Goal: Task Accomplishment & Management: Contribute content

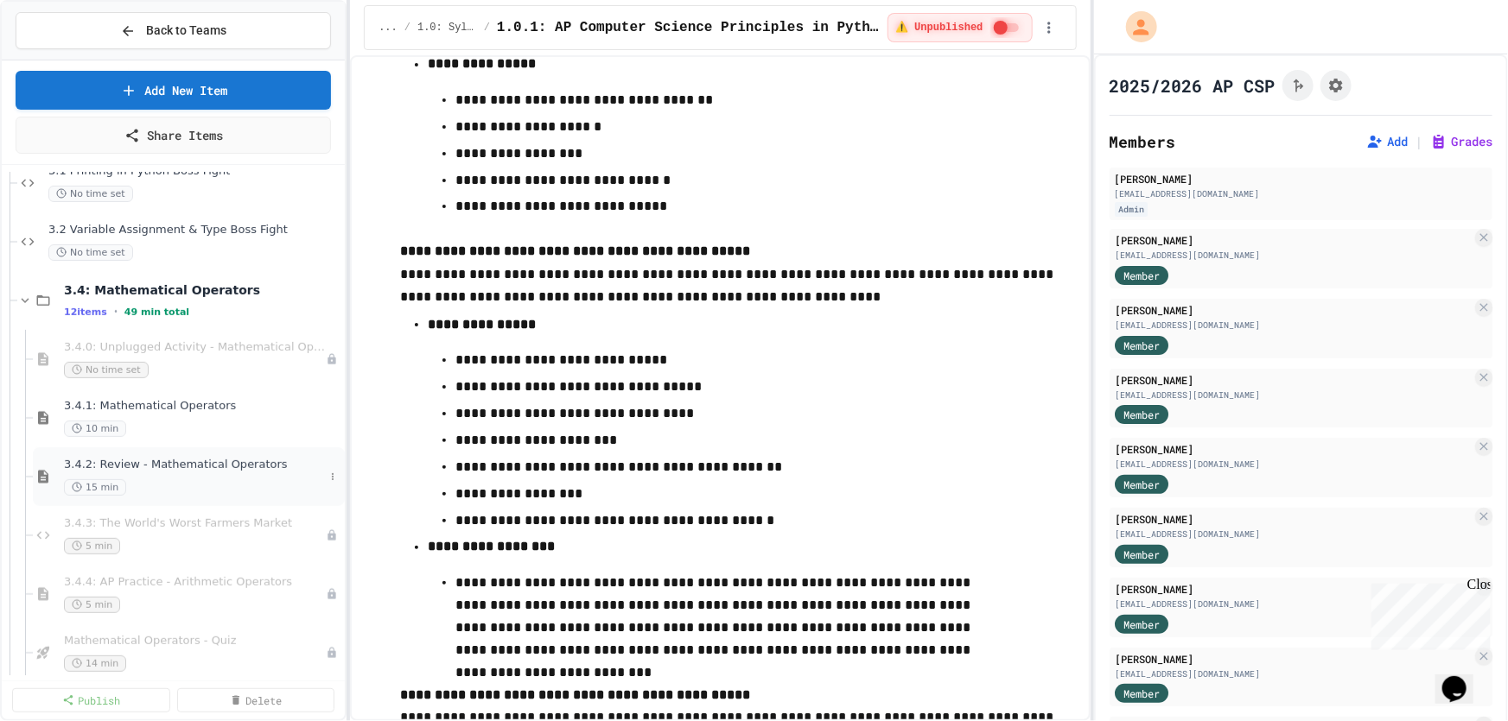
scroll to position [3691, 0]
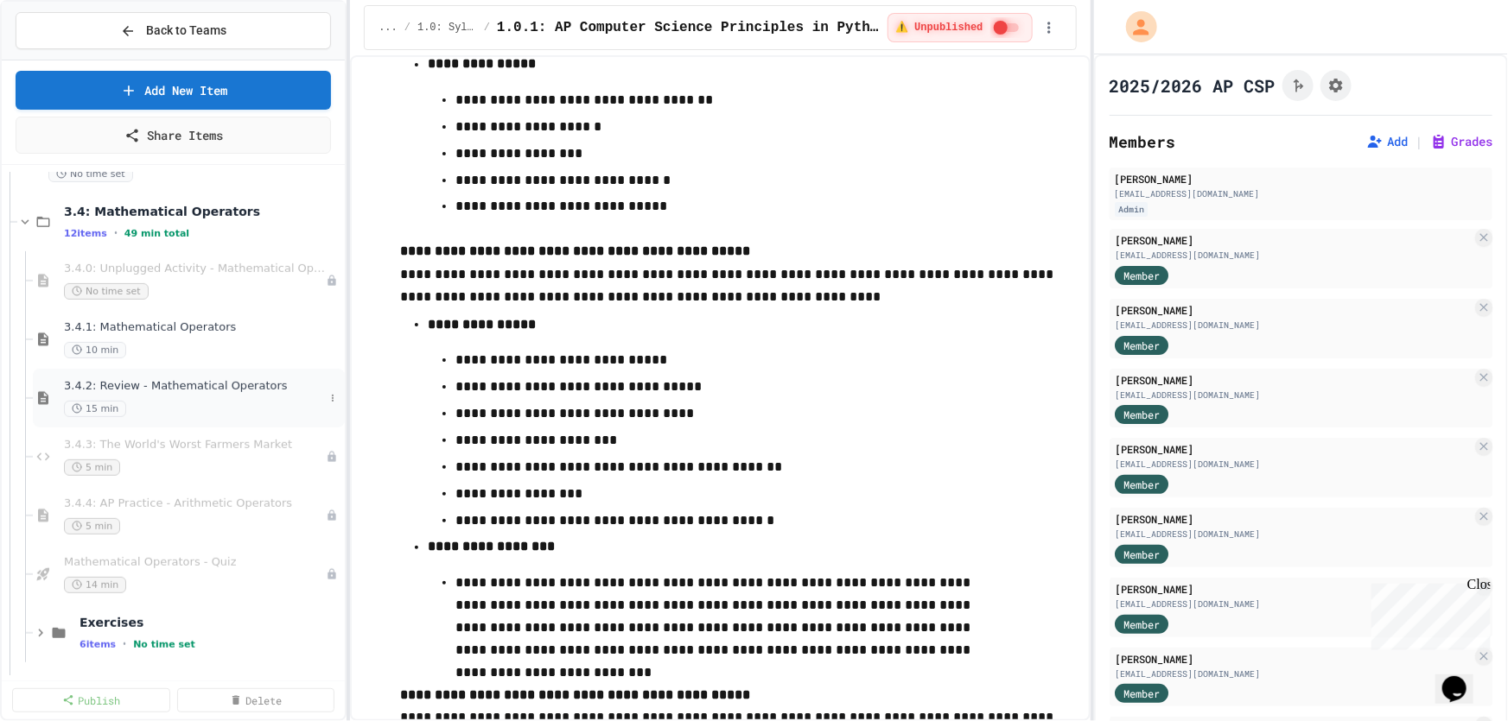
click at [200, 386] on span "3.4.2: Review - Mathematical Operators" at bounding box center [194, 386] width 260 height 15
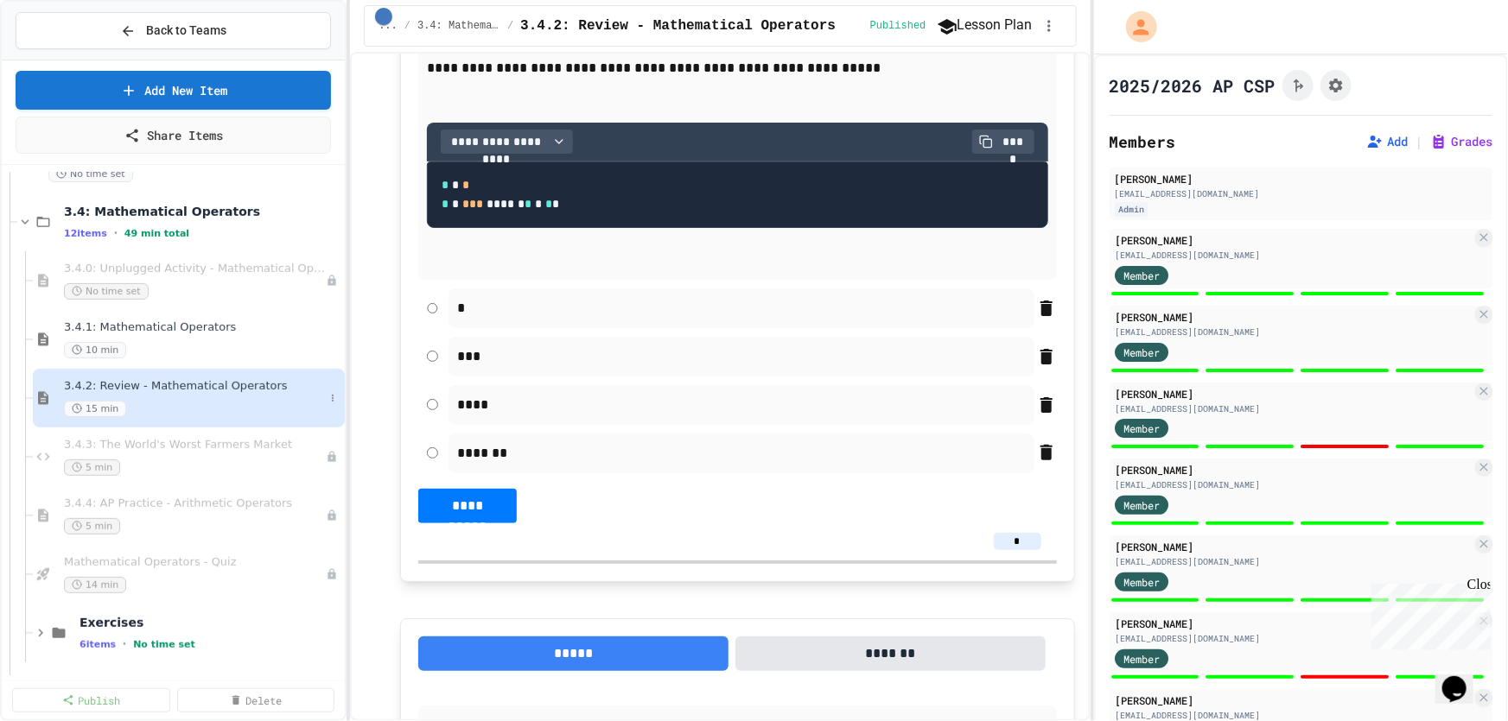
scroll to position [471, 0]
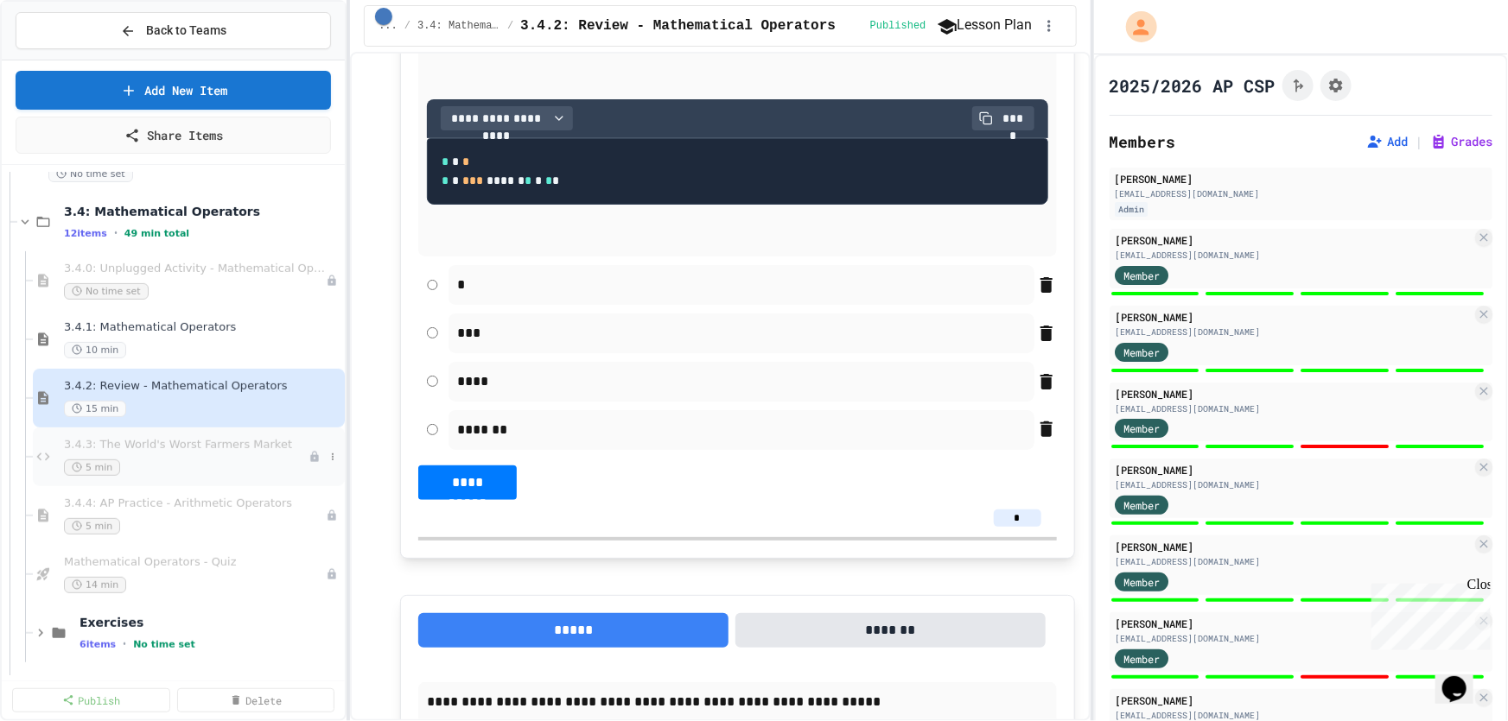
click at [145, 440] on span "3.4.3: The World's Worst Farmers Market" at bounding box center [186, 445] width 245 height 15
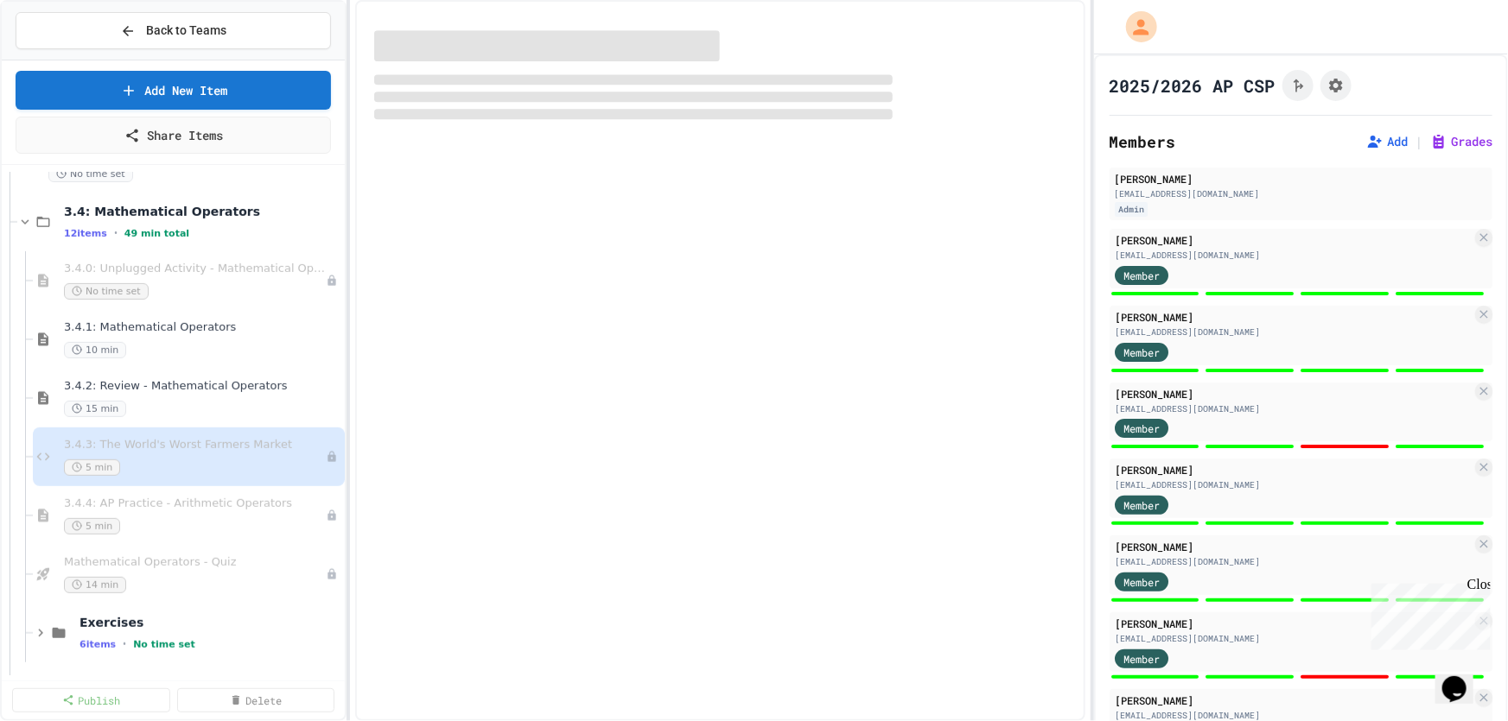
select select "*******"
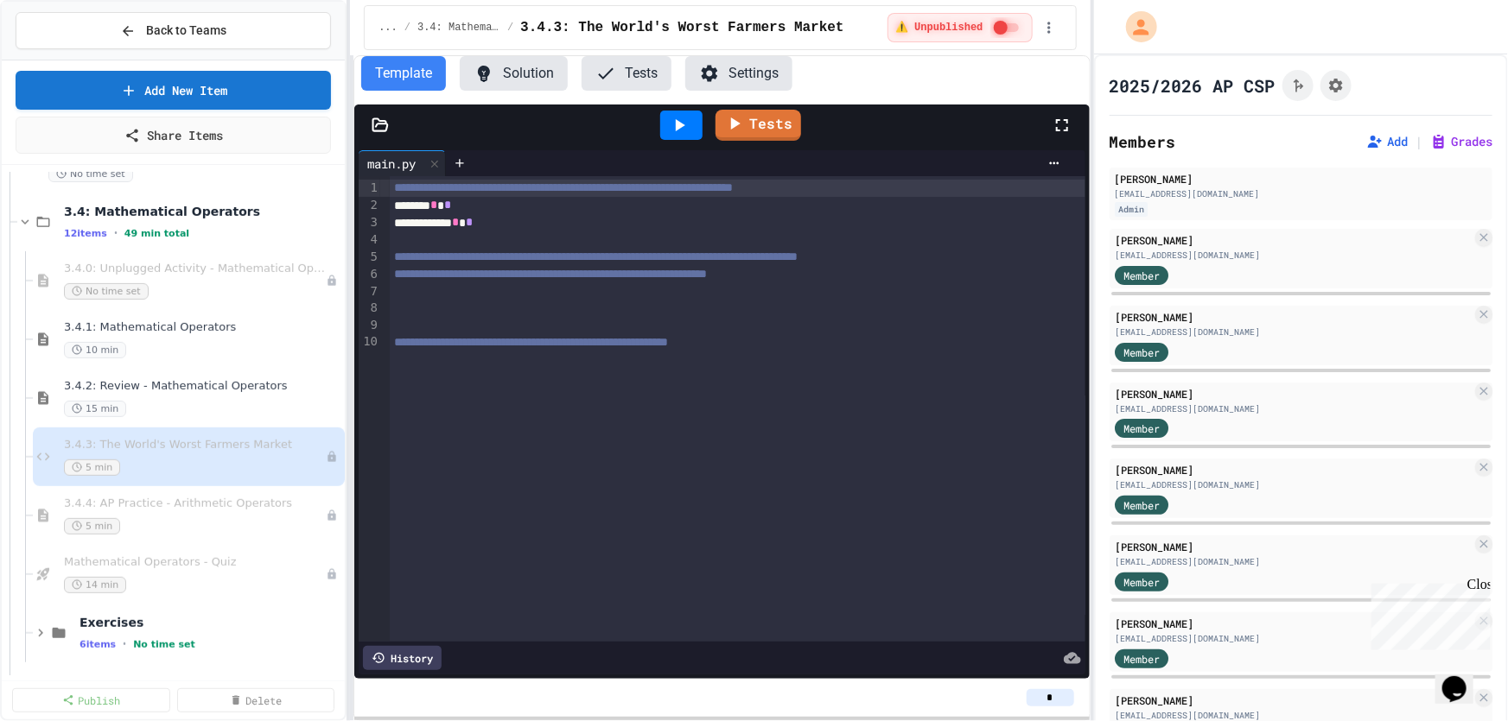
click at [516, 75] on button "Solution" at bounding box center [514, 73] width 108 height 35
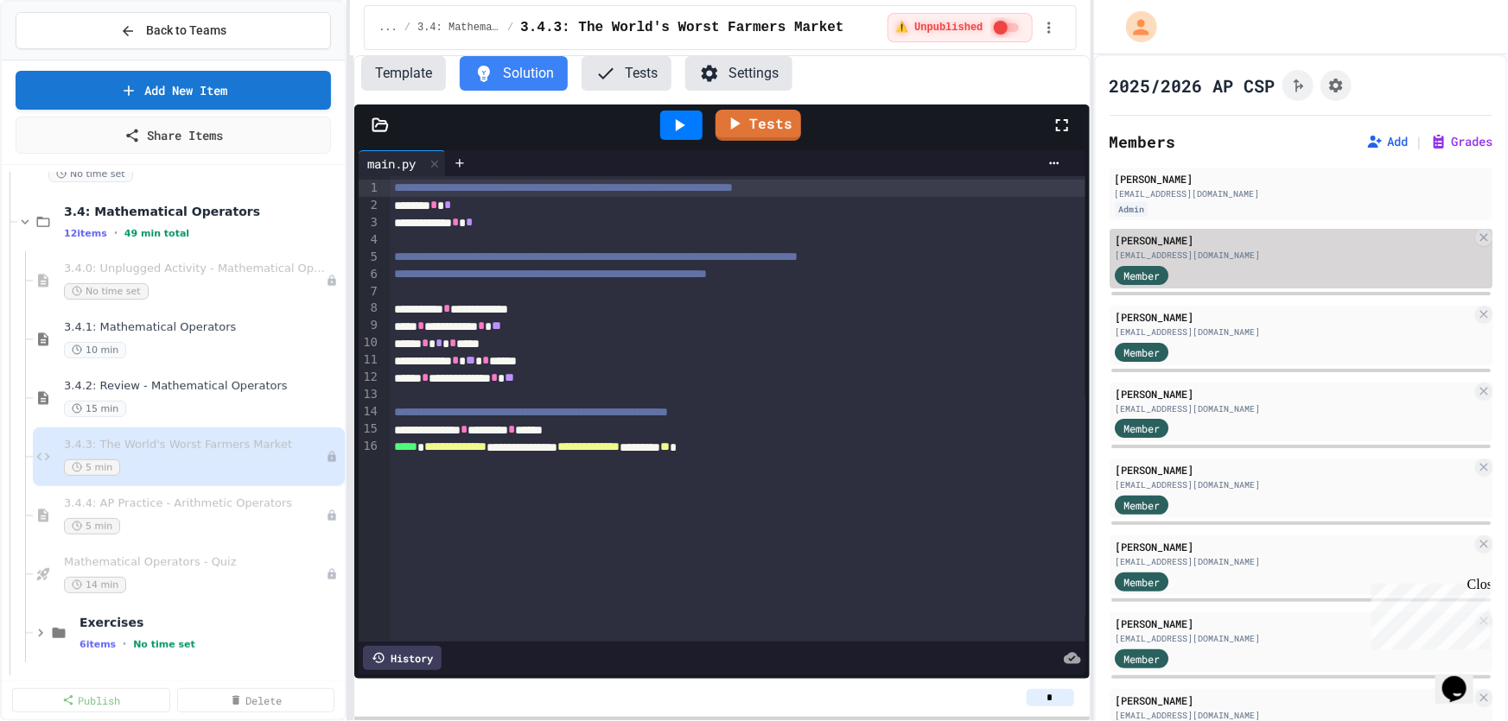
click at [1223, 264] on div "Member" at bounding box center [1293, 275] width 357 height 22
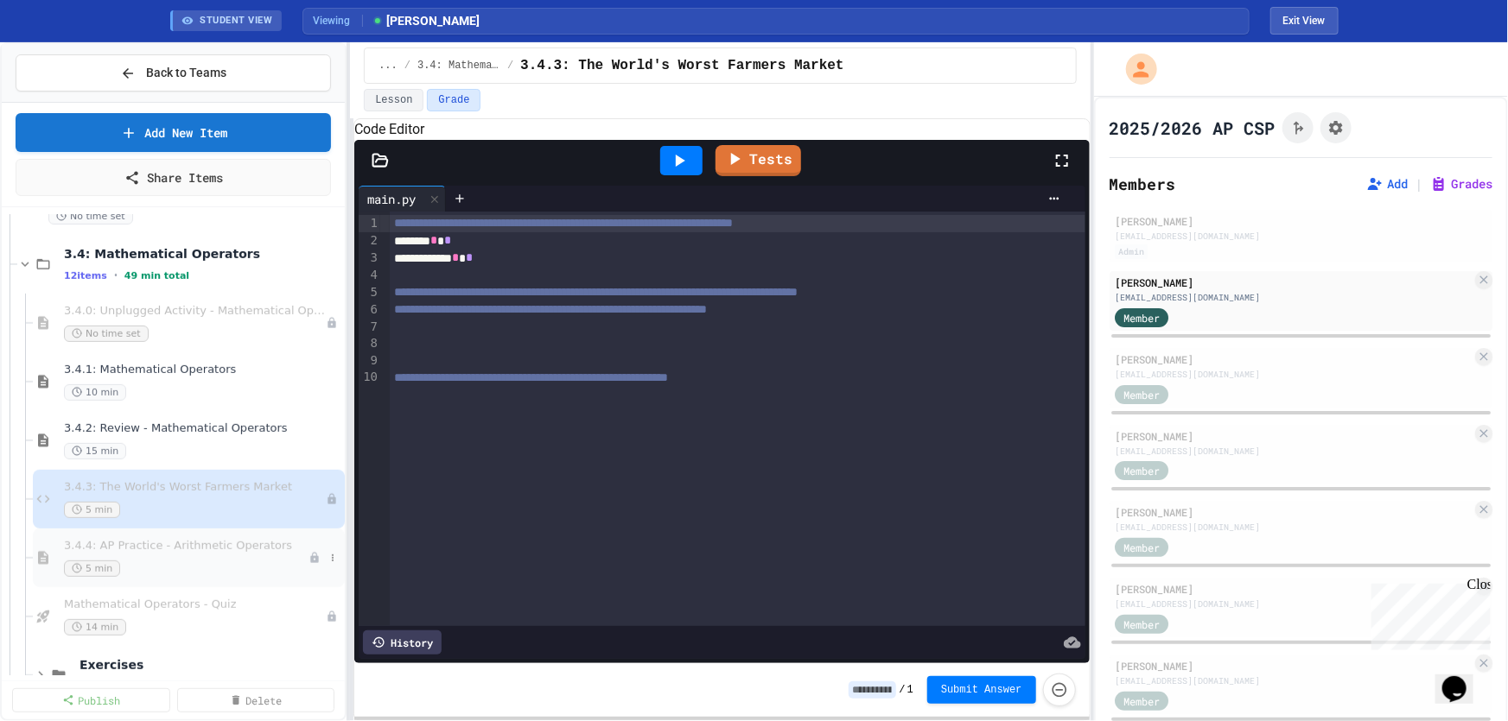
click at [156, 553] on div "3.4.4: AP Practice - Arithmetic Operators 5 min" at bounding box center [186, 558] width 245 height 38
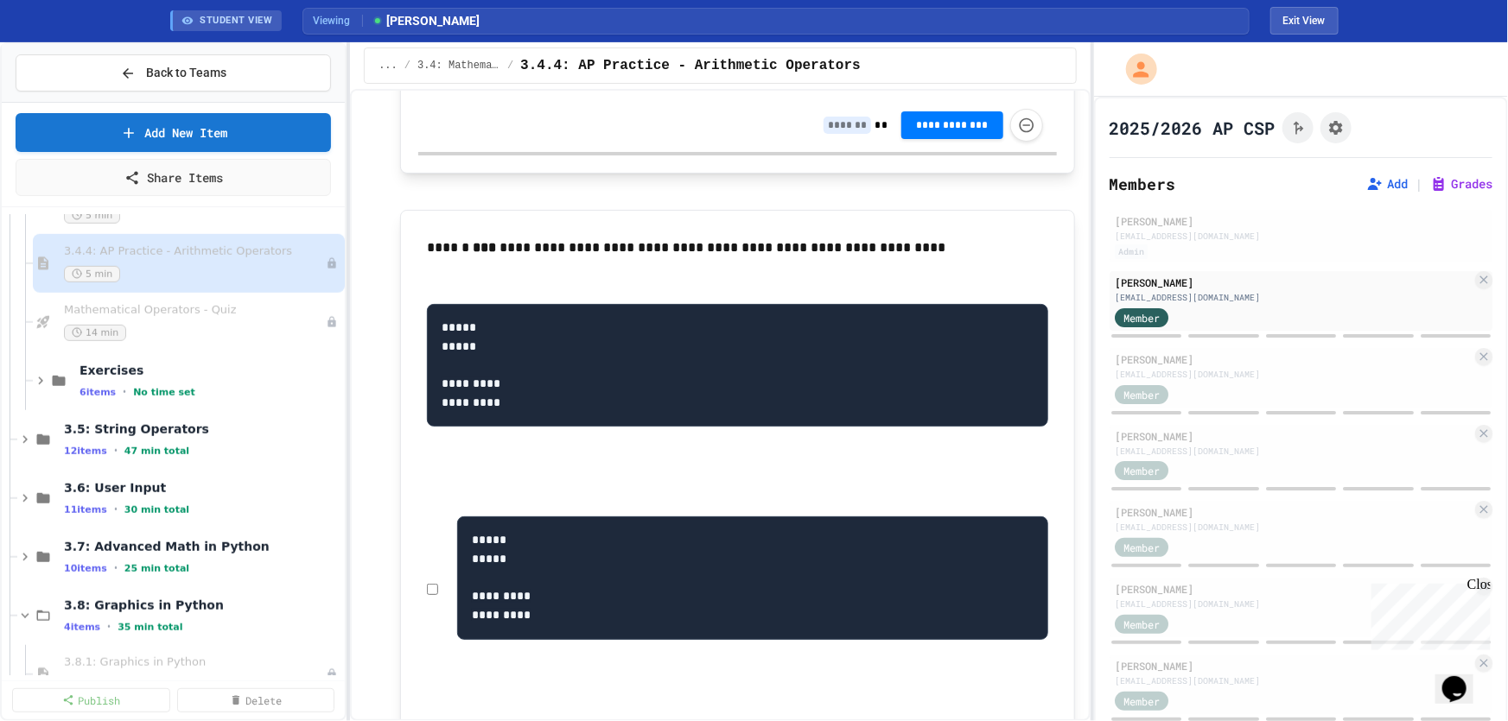
scroll to position [4006, 0]
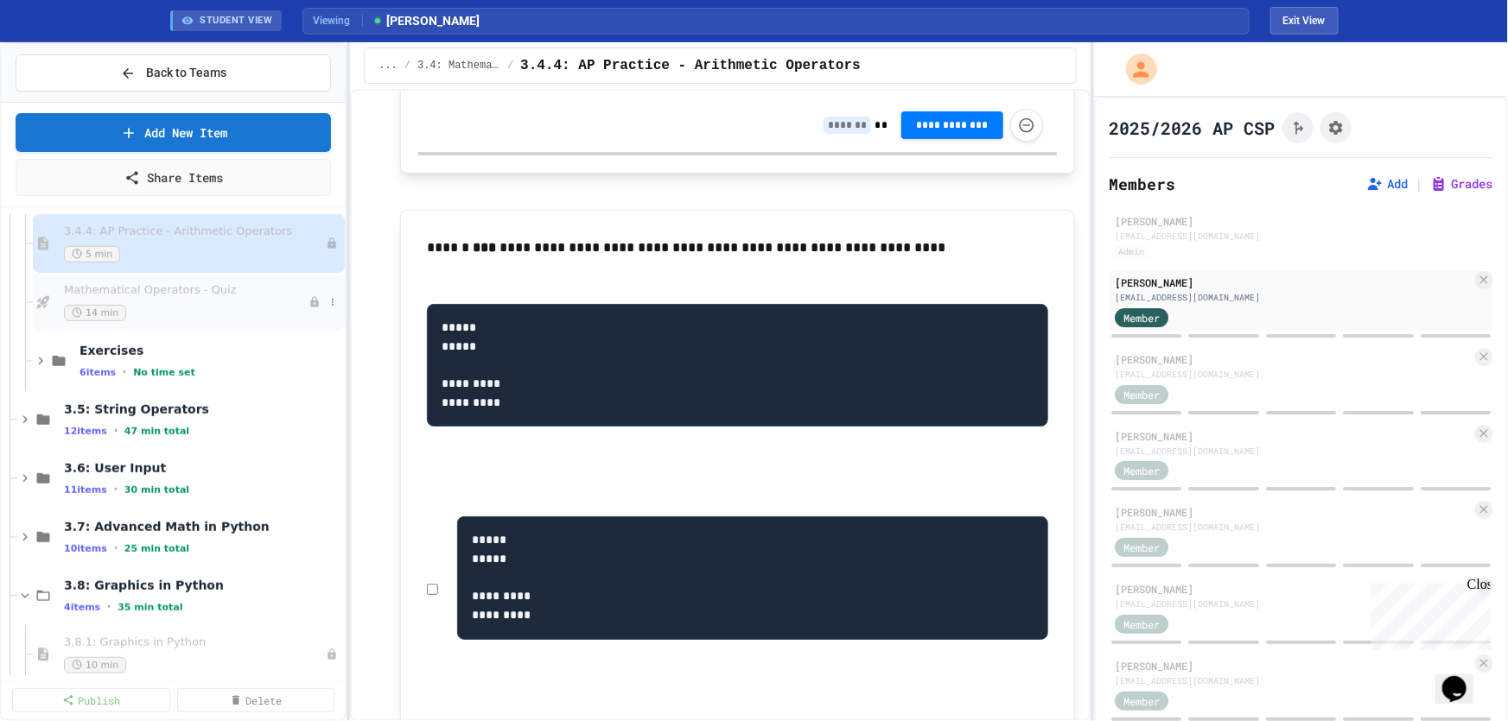
click at [168, 285] on span "Mathematical Operators - Quiz" at bounding box center [186, 290] width 245 height 15
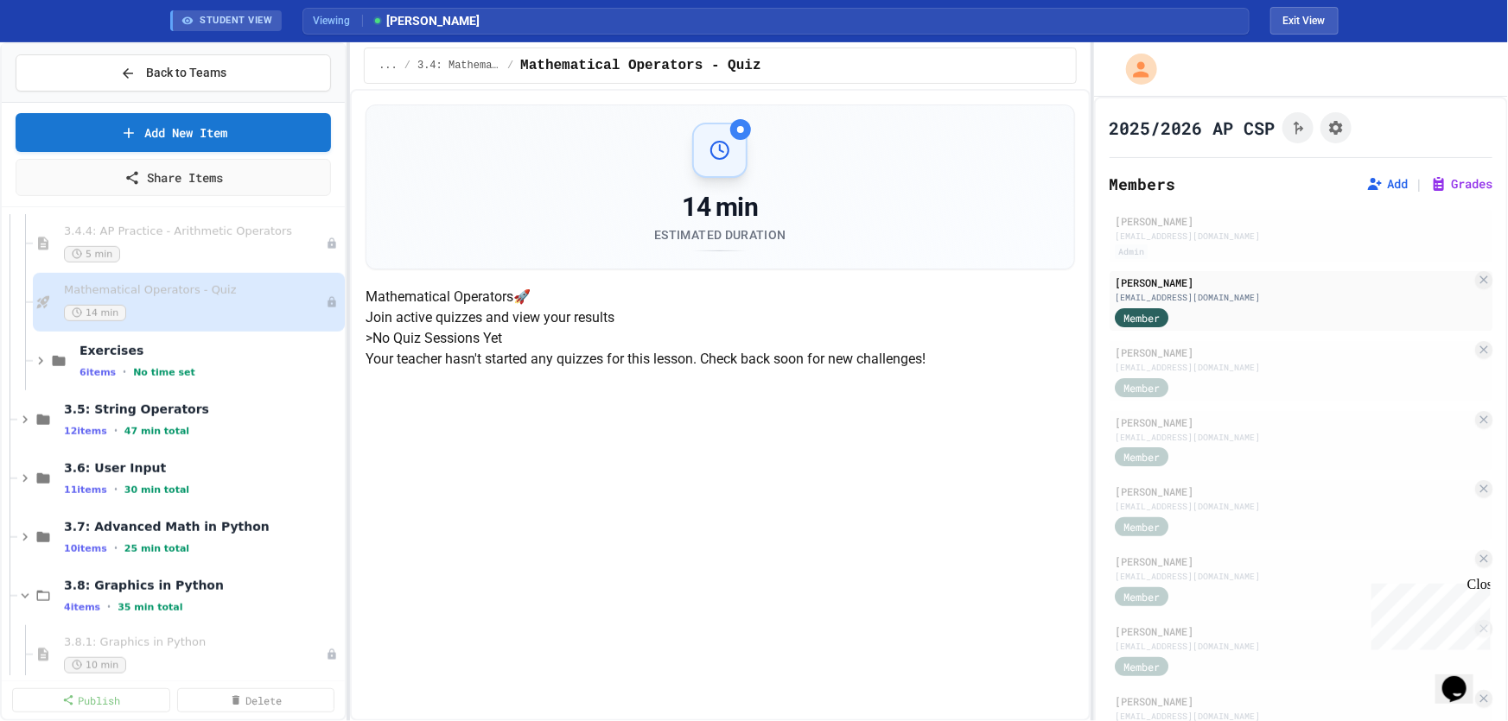
scroll to position [302, 0]
click at [118, 346] on span "Exercises" at bounding box center [201, 351] width 245 height 16
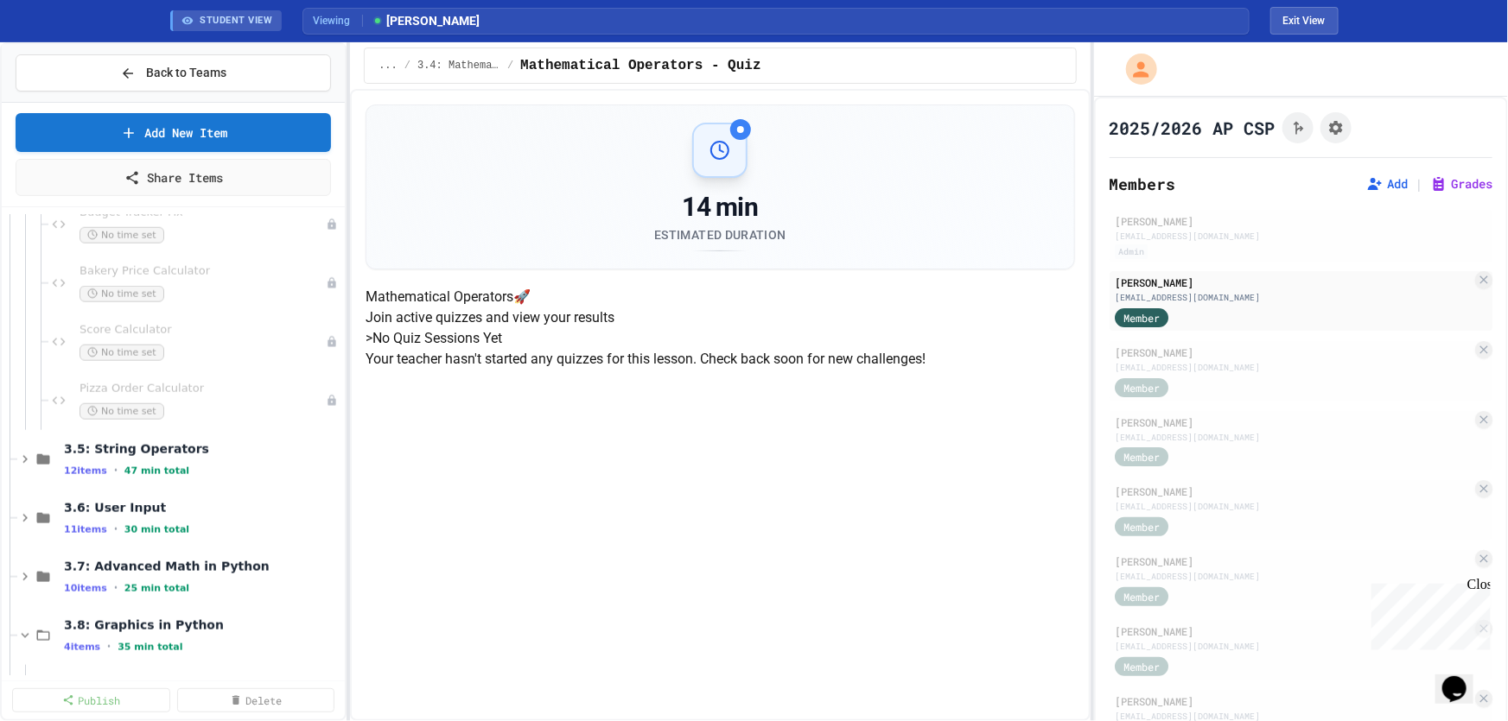
scroll to position [4320, 0]
click at [194, 504] on span "3.6: User Input" at bounding box center [194, 507] width 260 height 16
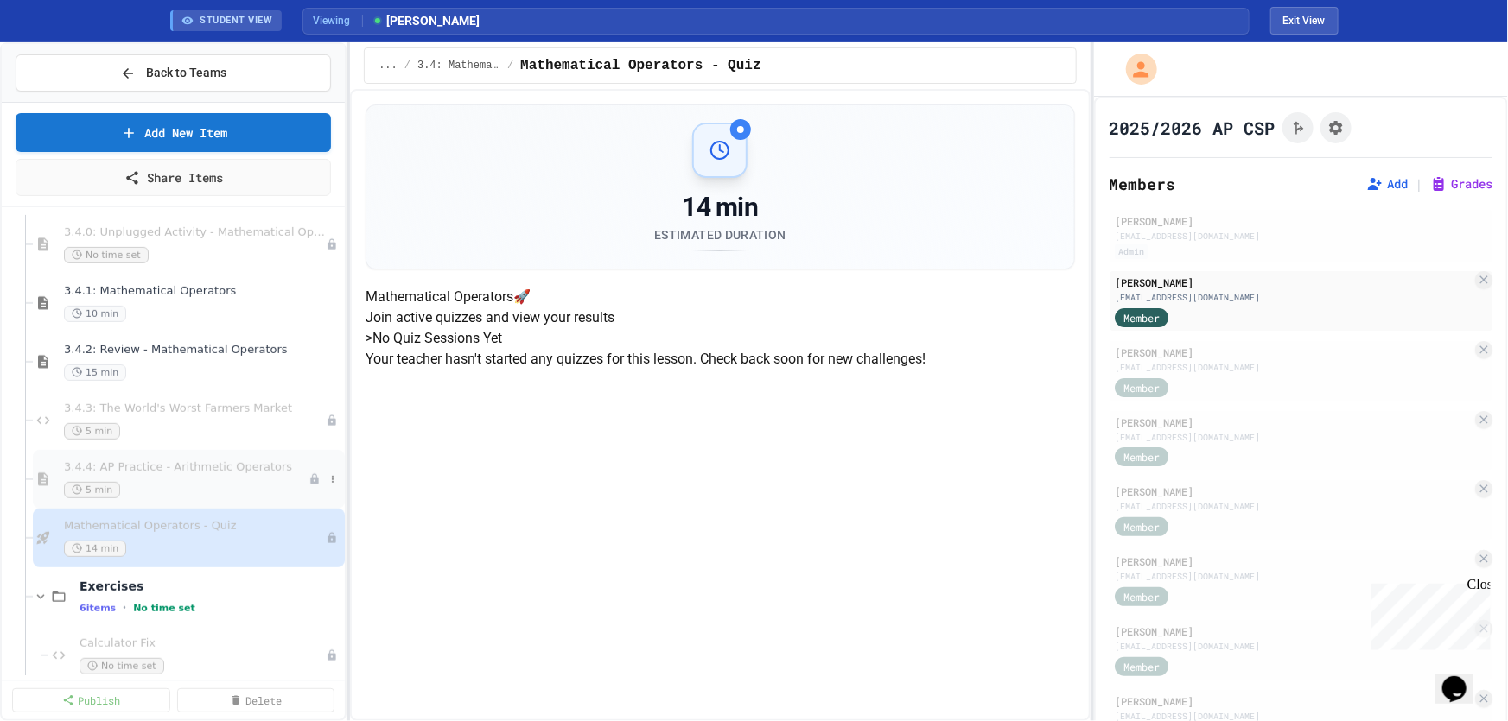
scroll to position [3848, 0]
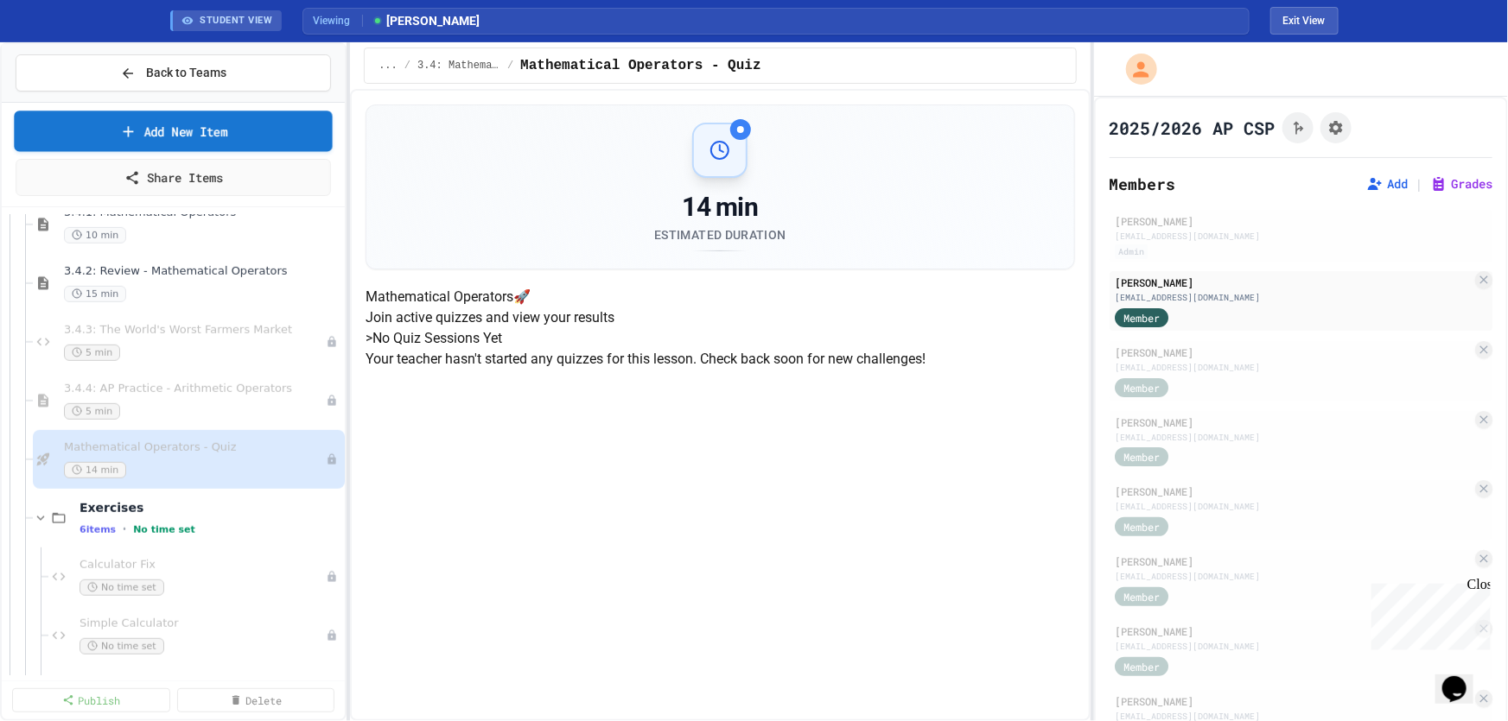
click at [164, 137] on link "Add New Item" at bounding box center [173, 131] width 319 height 41
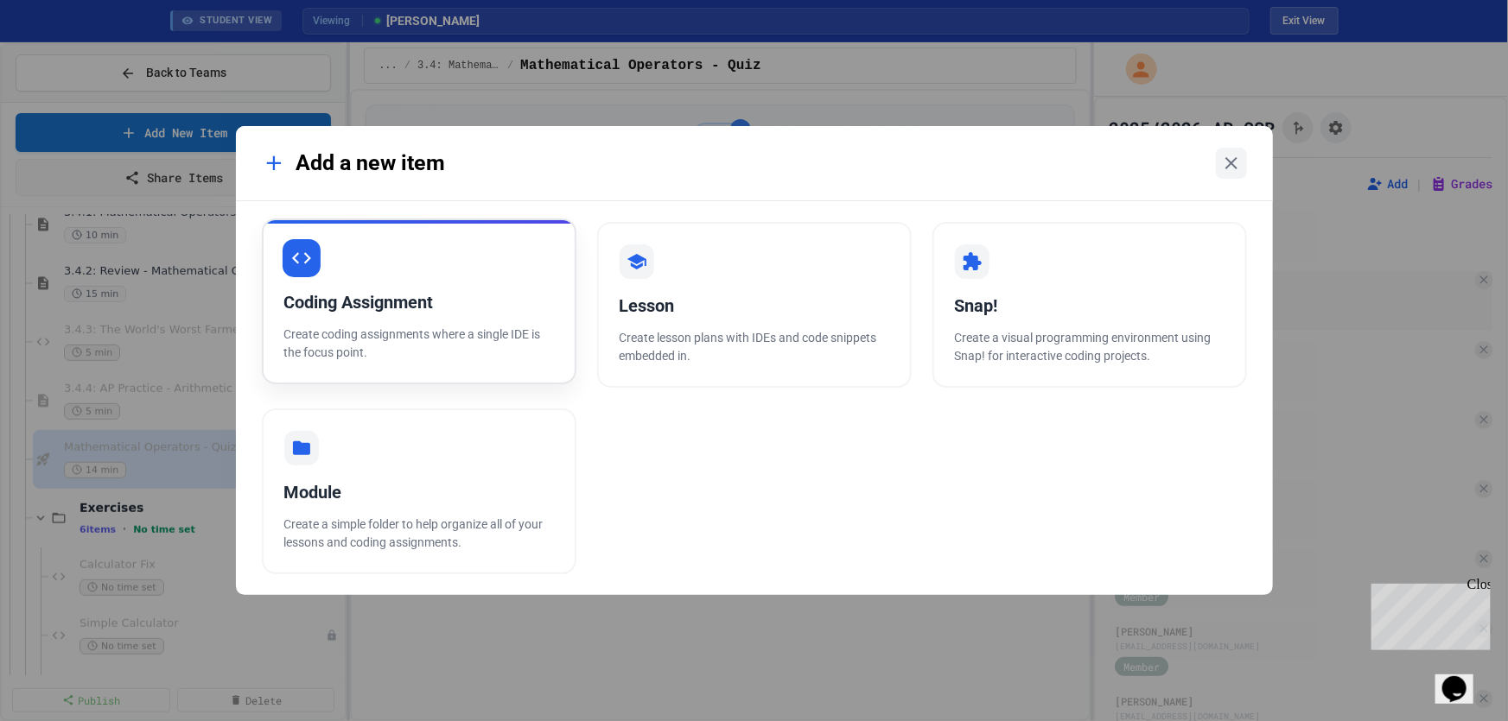
click at [484, 323] on div "Coding Assignment Create coding assignments where a single IDE is the focus poi…" at bounding box center [419, 302] width 315 height 166
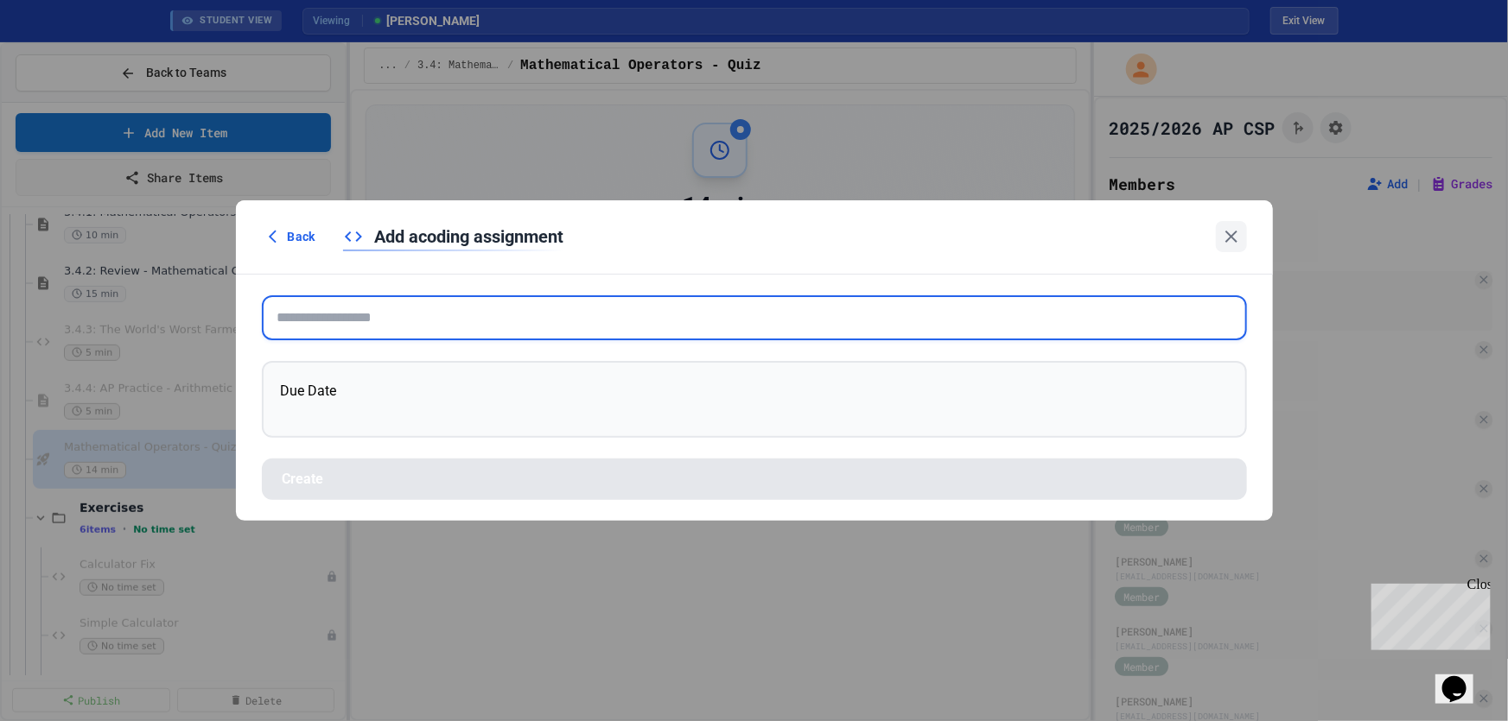
click at [588, 325] on input "text" at bounding box center [754, 318] width 985 height 45
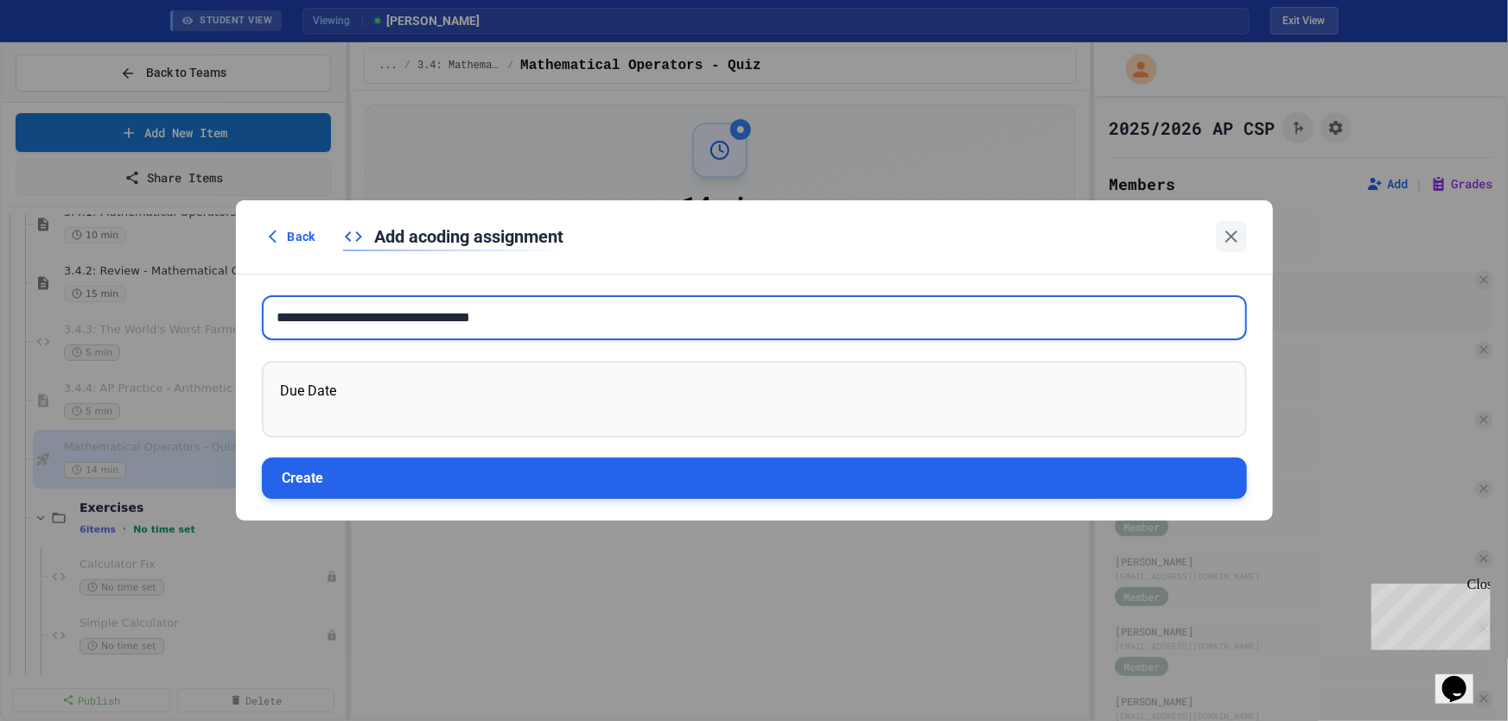
type input "**********"
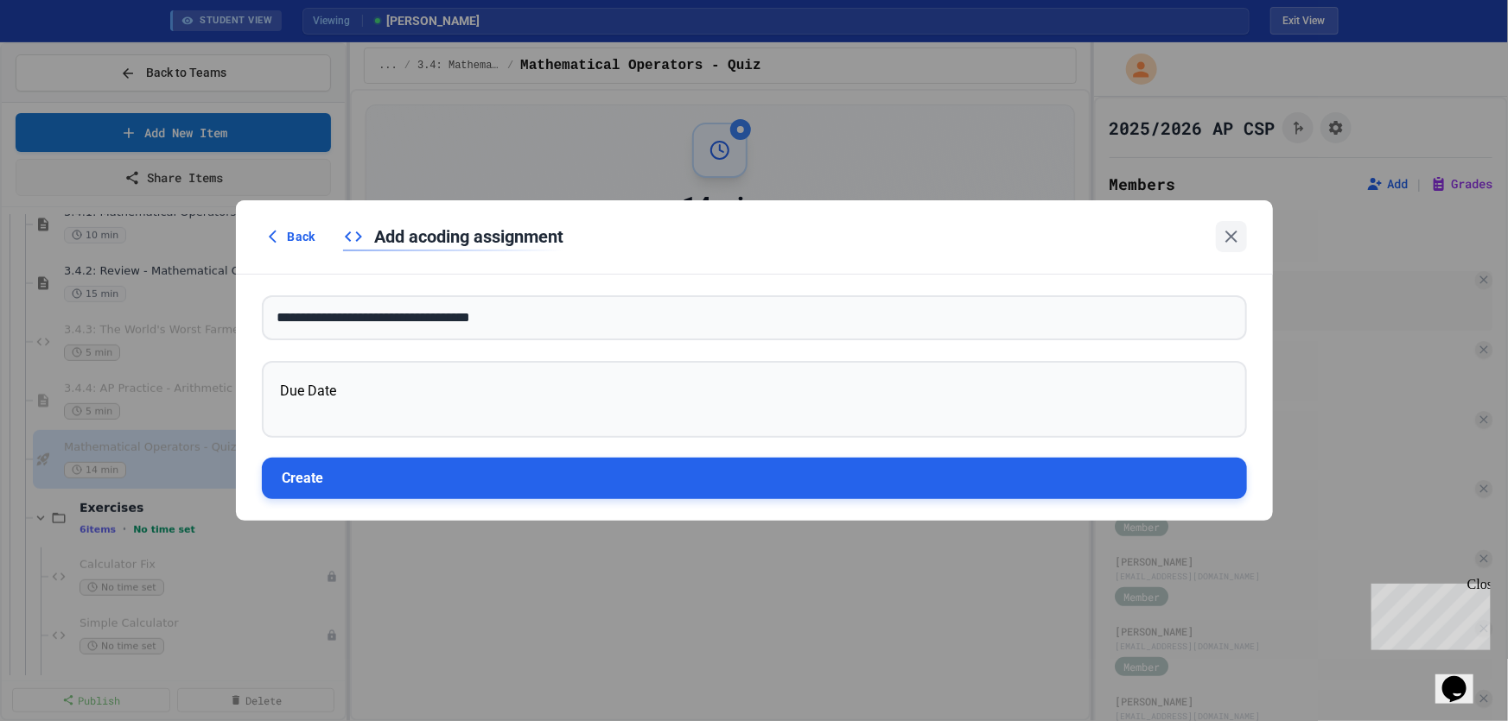
click at [486, 486] on button "Create" at bounding box center [754, 478] width 985 height 41
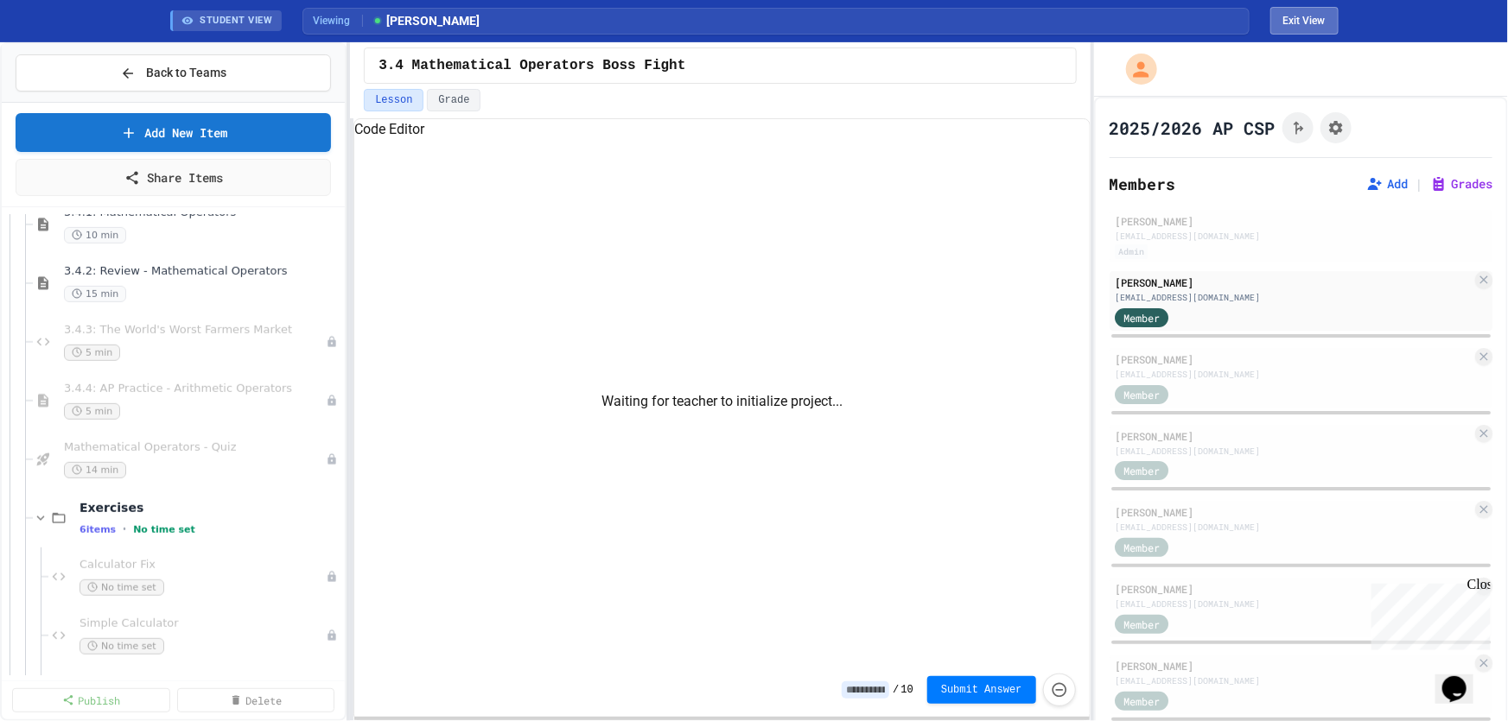
click at [1316, 22] on button "Exit View" at bounding box center [1304, 21] width 68 height 28
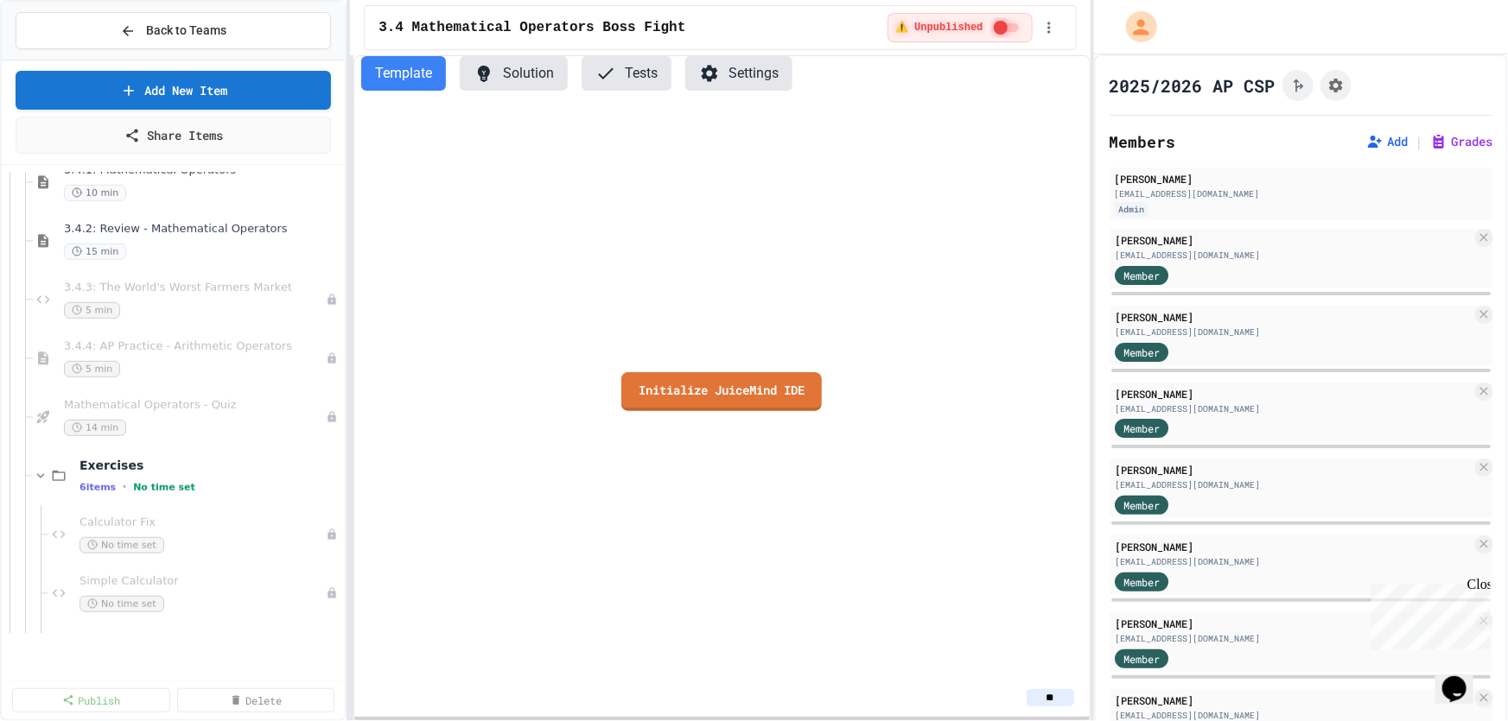
click at [409, 76] on button "Template" at bounding box center [403, 73] width 85 height 35
click at [503, 70] on button "Solution" at bounding box center [514, 73] width 108 height 35
click at [389, 70] on button "Template" at bounding box center [403, 73] width 85 height 35
click at [719, 389] on link "Initialize JuiceMind IDE" at bounding box center [721, 390] width 203 height 41
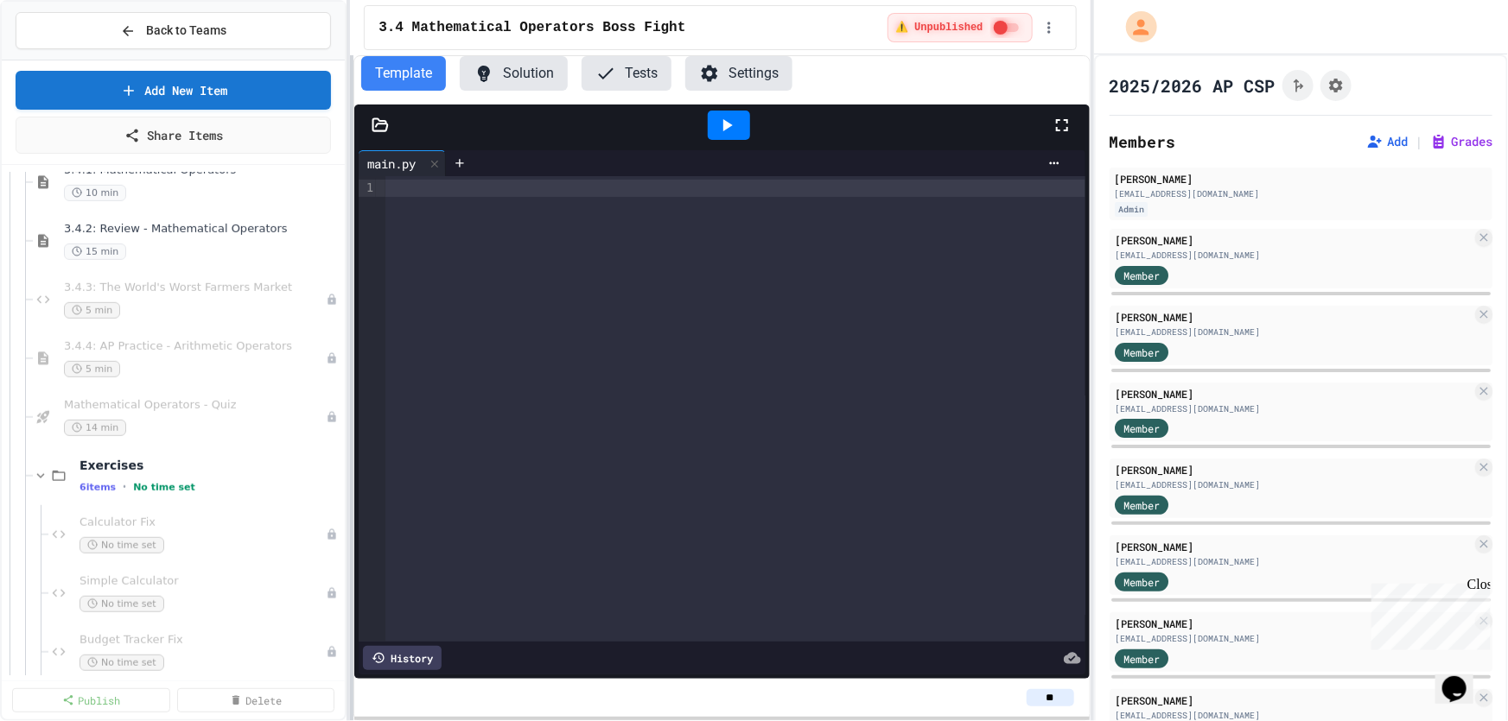
click at [238, 202] on div "**********" at bounding box center [754, 360] width 1508 height 721
click at [728, 67] on button "Settings" at bounding box center [738, 73] width 107 height 35
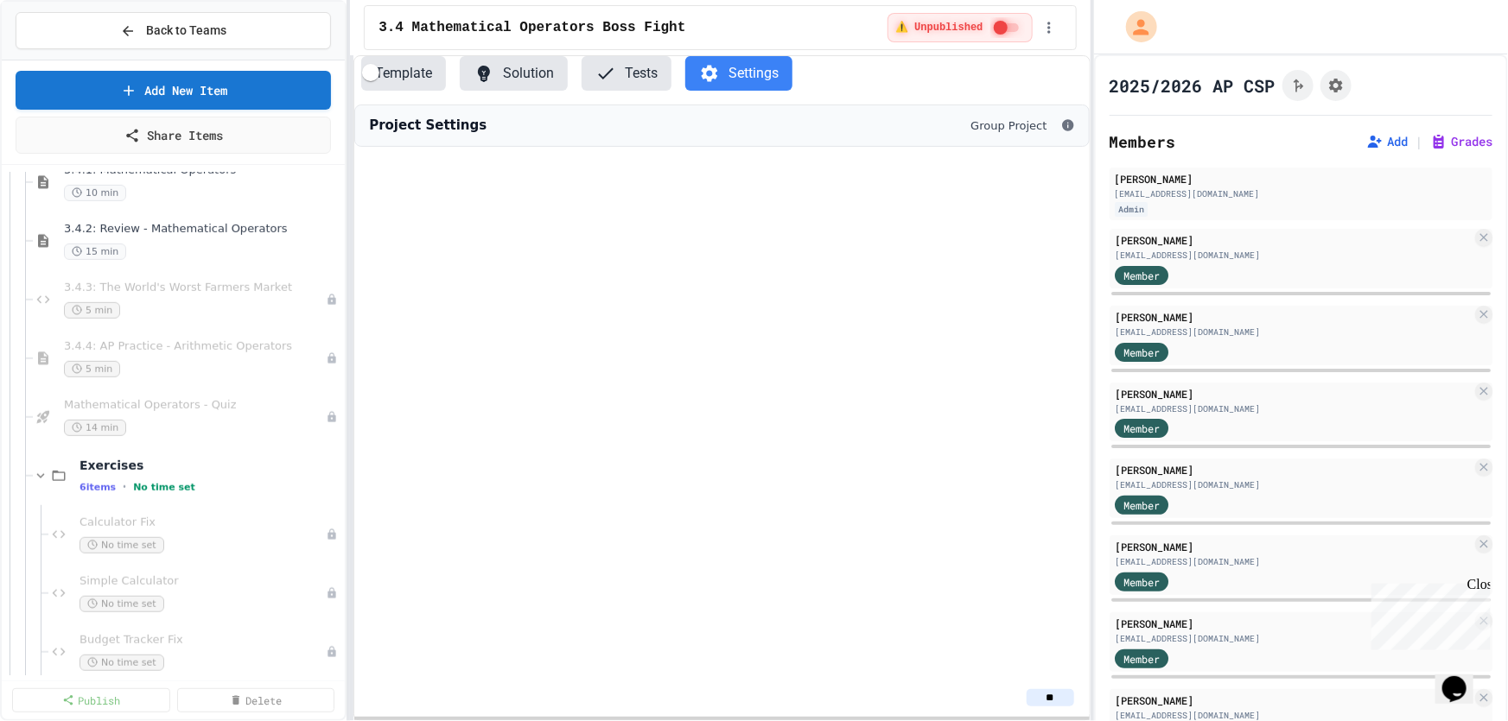
click at [405, 67] on button "Template" at bounding box center [403, 73] width 85 height 35
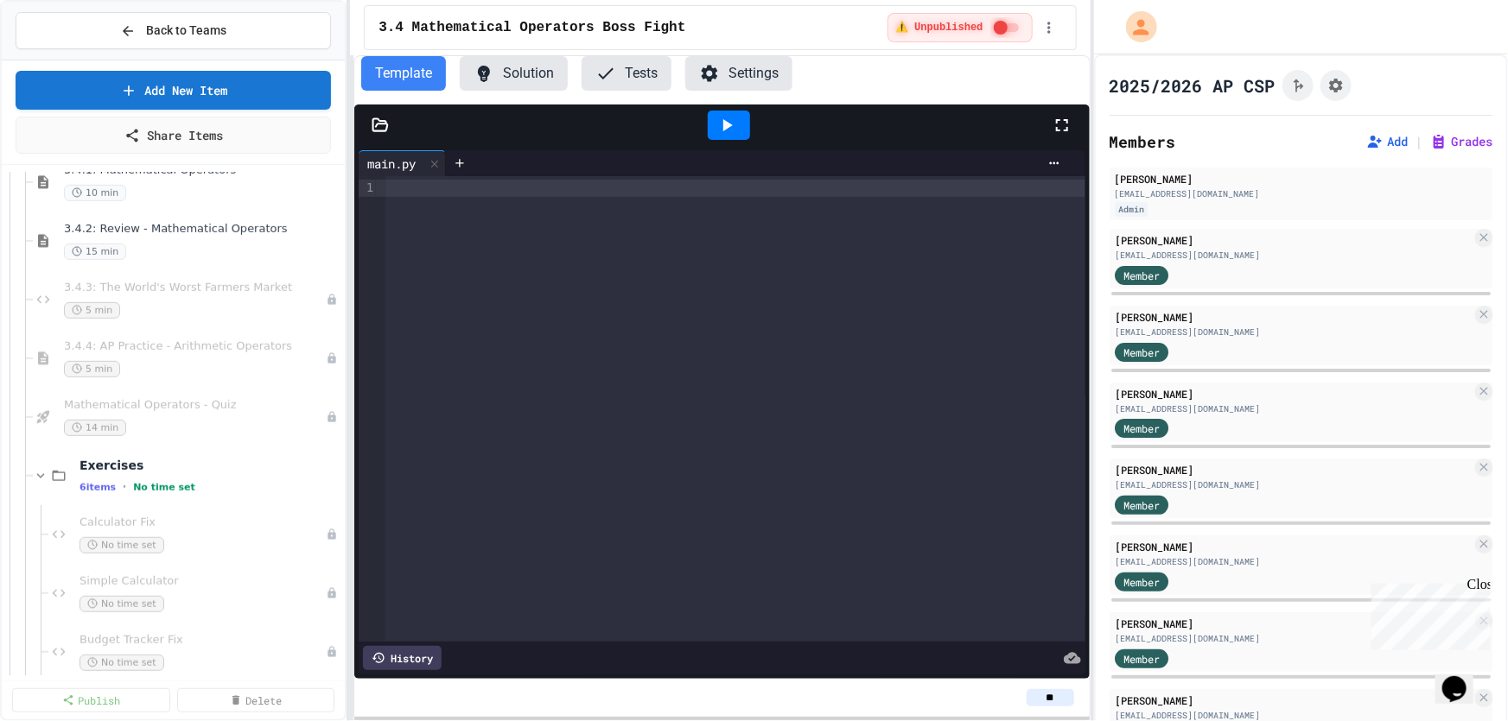
click at [595, 78] on icon at bounding box center [605, 73] width 21 height 21
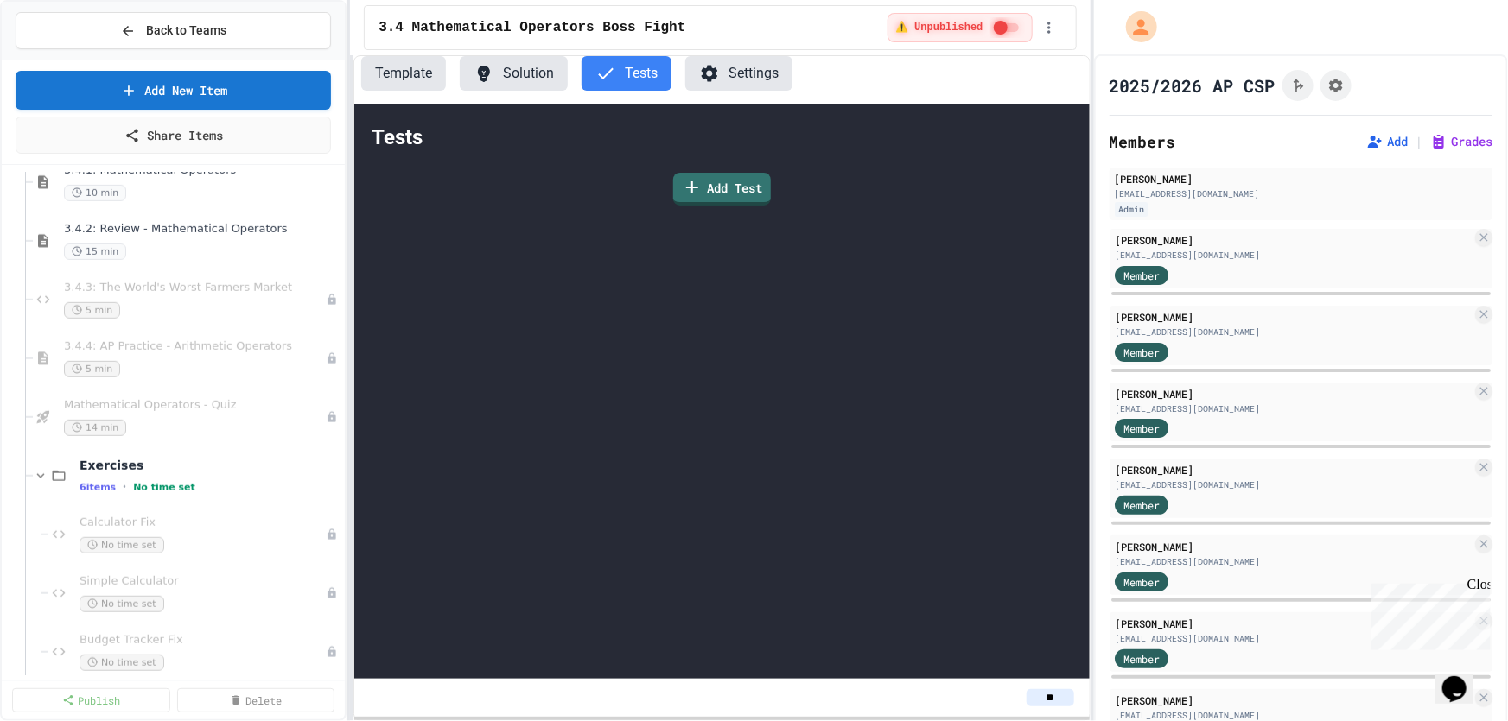
click at [505, 75] on button "Solution" at bounding box center [514, 73] width 108 height 35
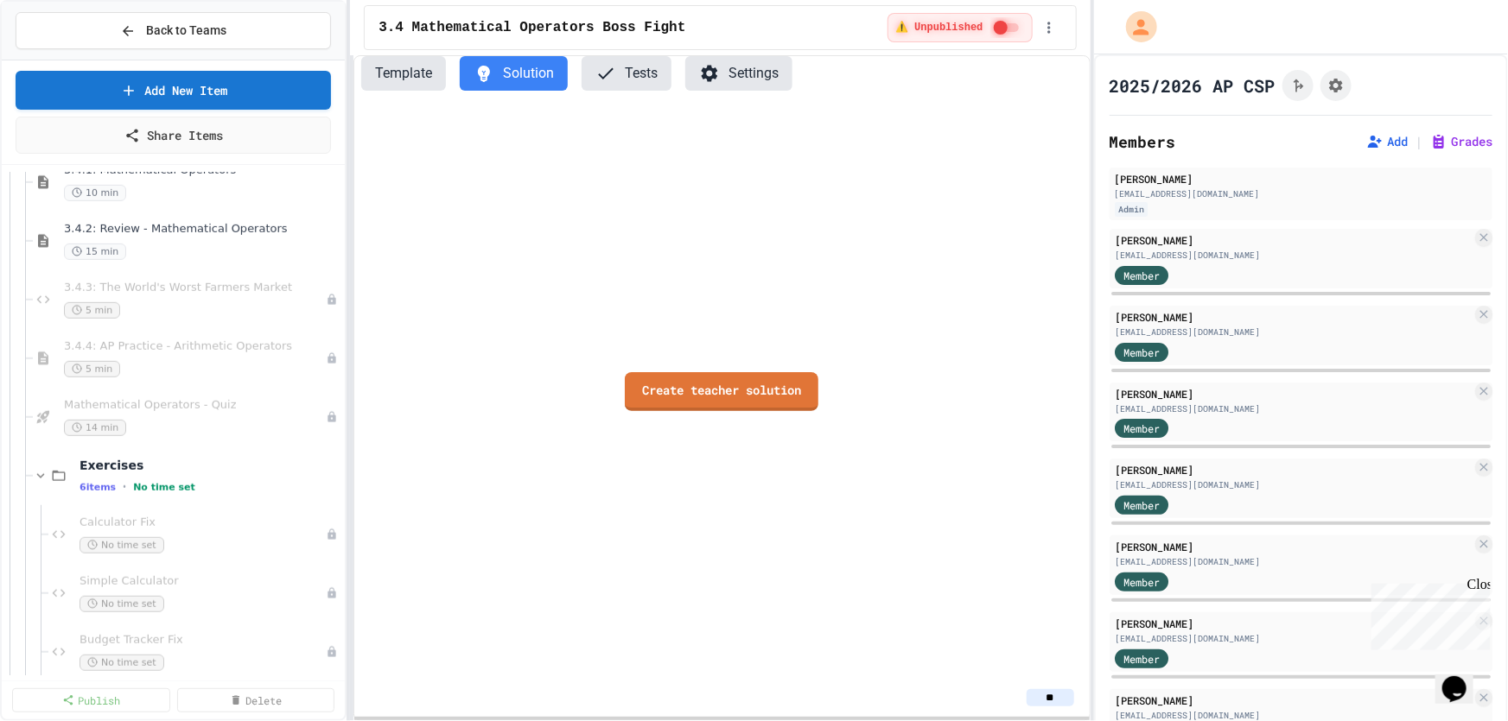
click at [397, 60] on button "Template" at bounding box center [403, 73] width 85 height 35
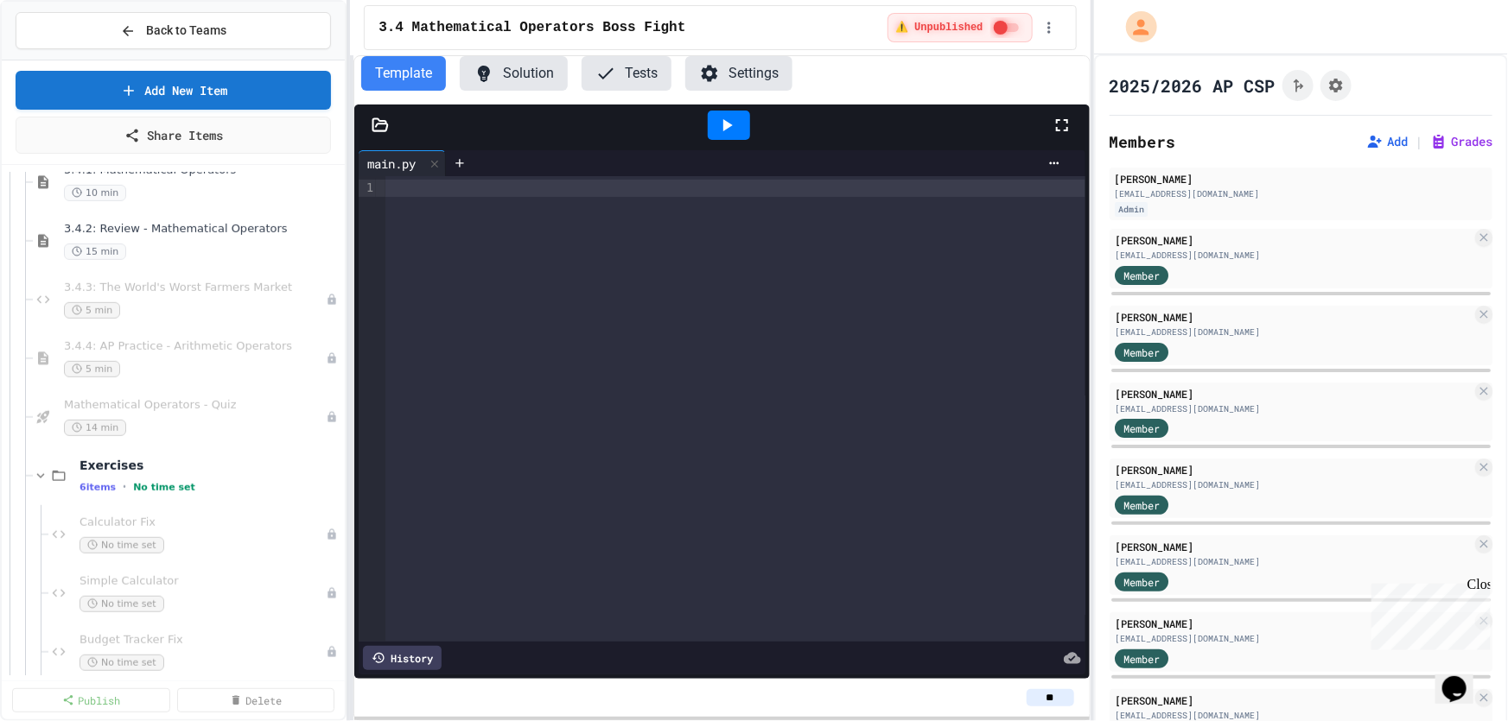
click at [430, 180] on div at bounding box center [735, 188] width 700 height 17
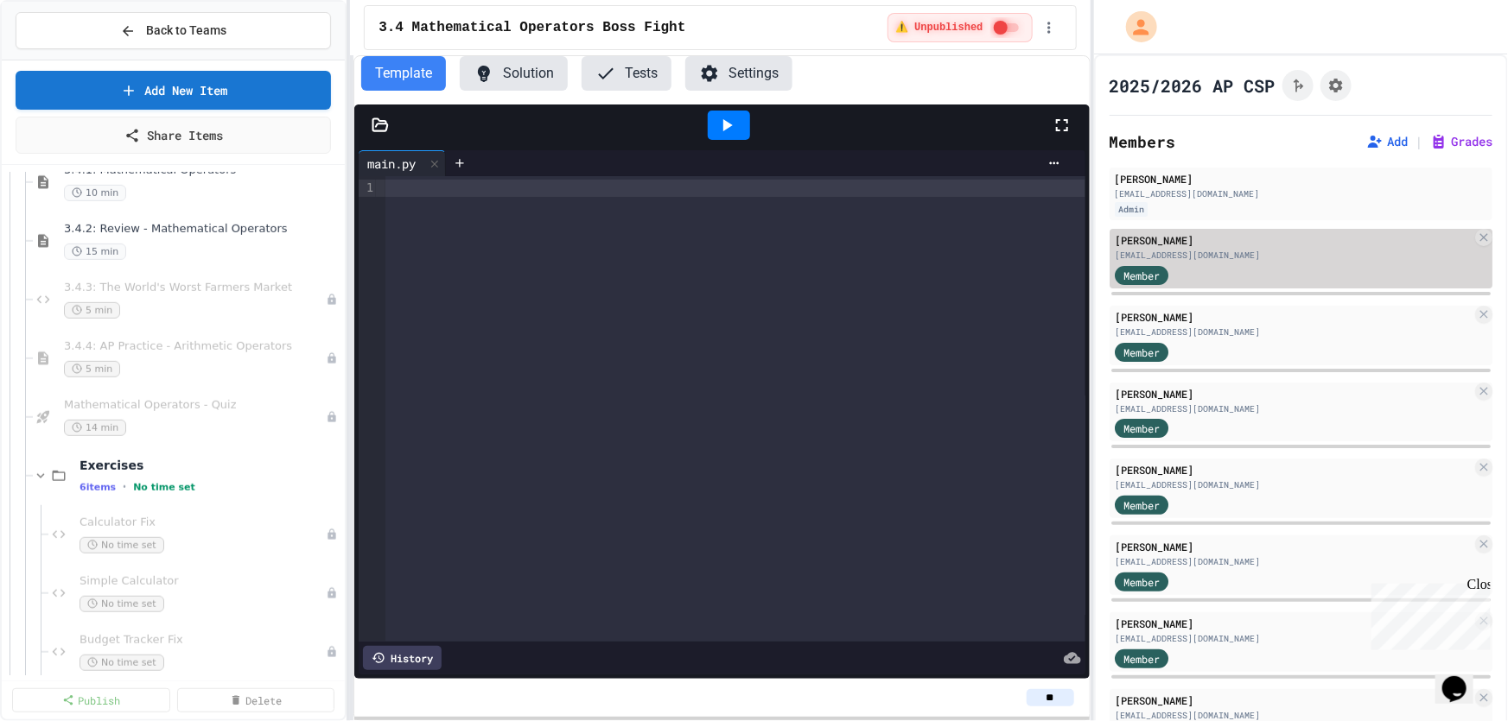
click at [1203, 234] on div "[PERSON_NAME]" at bounding box center [1293, 240] width 357 height 16
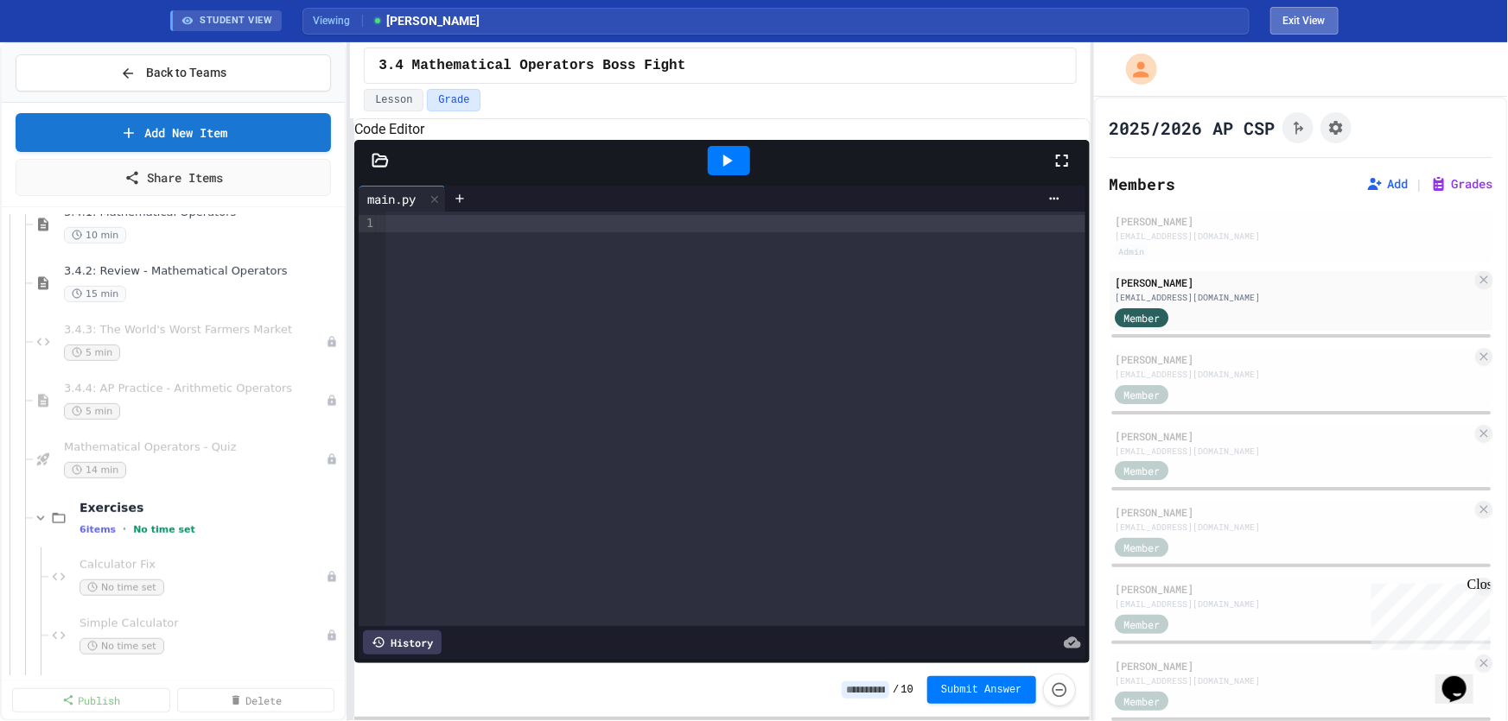
click at [1305, 24] on button "Exit View" at bounding box center [1304, 21] width 68 height 28
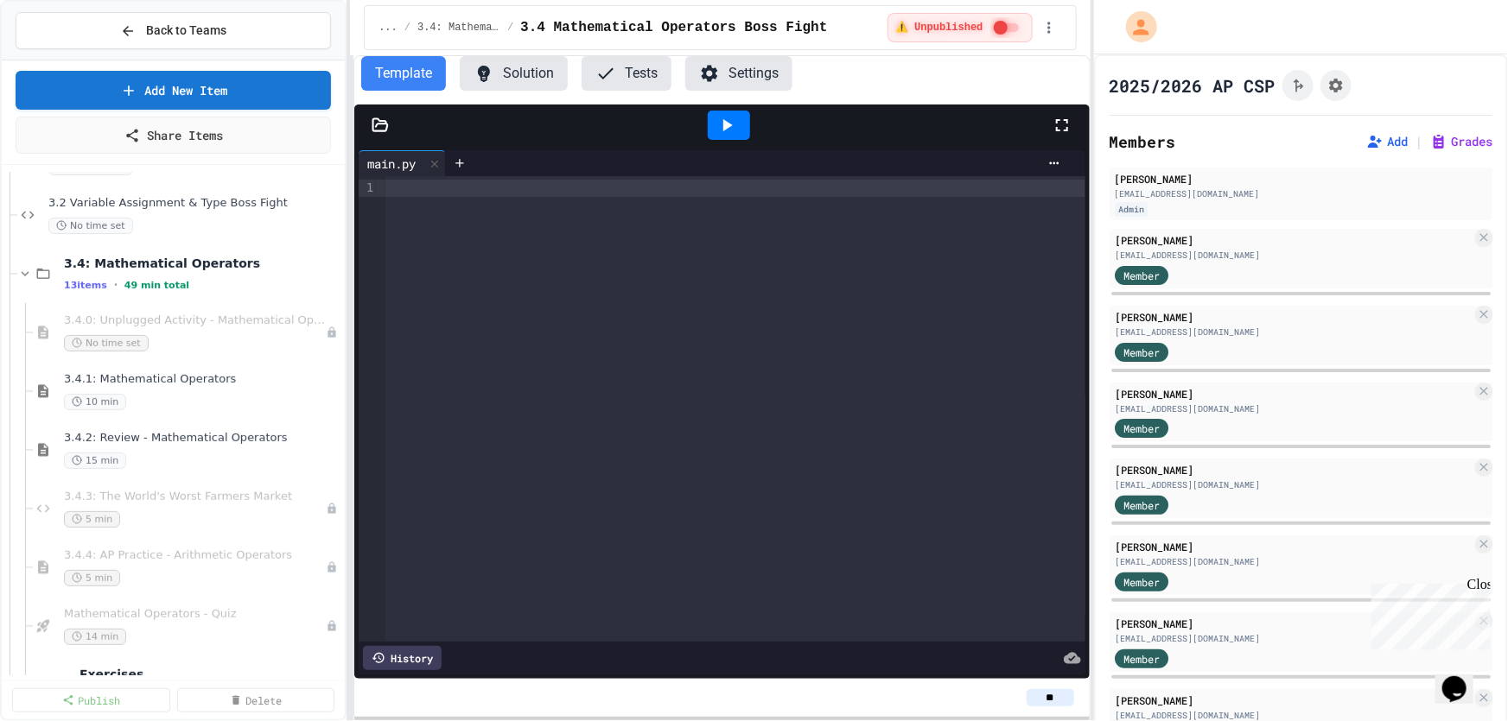
scroll to position [3612, 0]
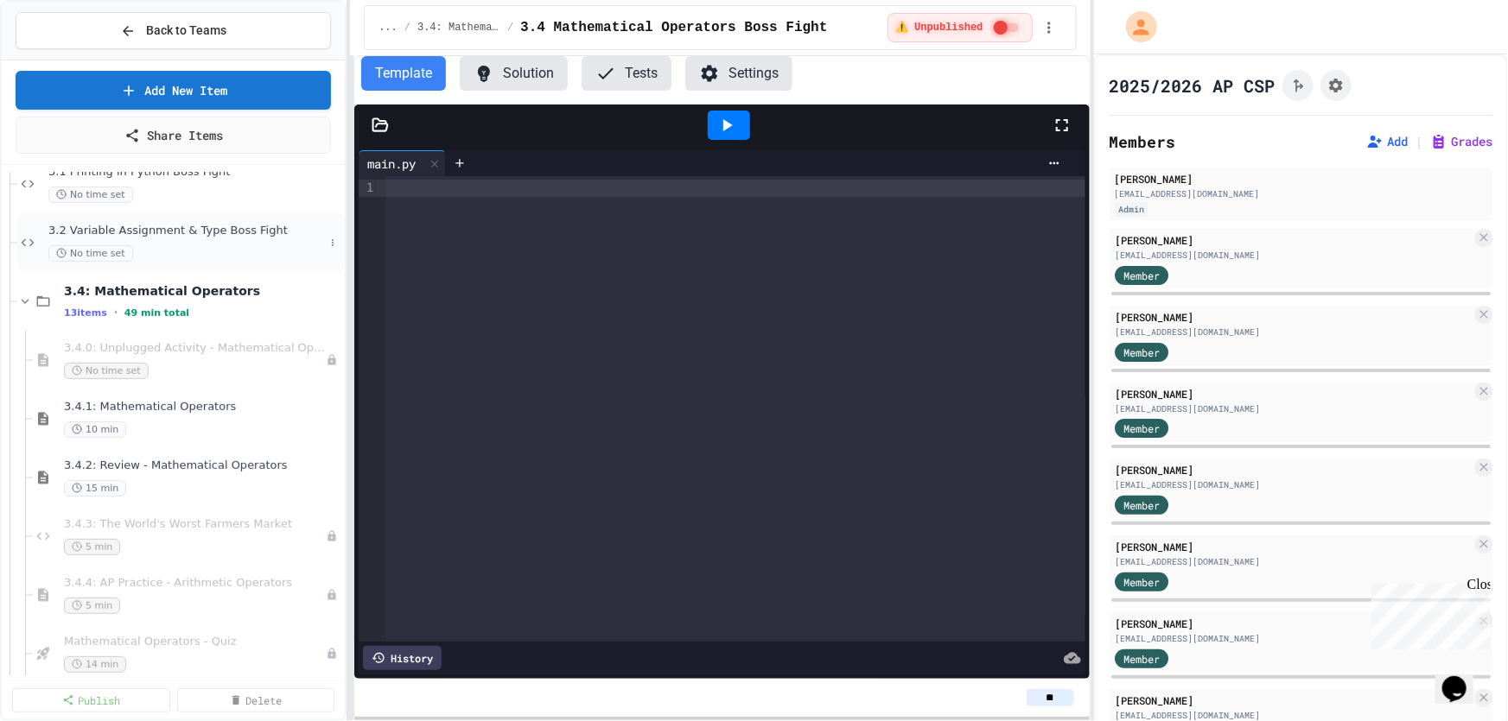
click at [255, 238] on div "3.2 Variable Assignment & Type Boss Fight No time set" at bounding box center [186, 243] width 276 height 38
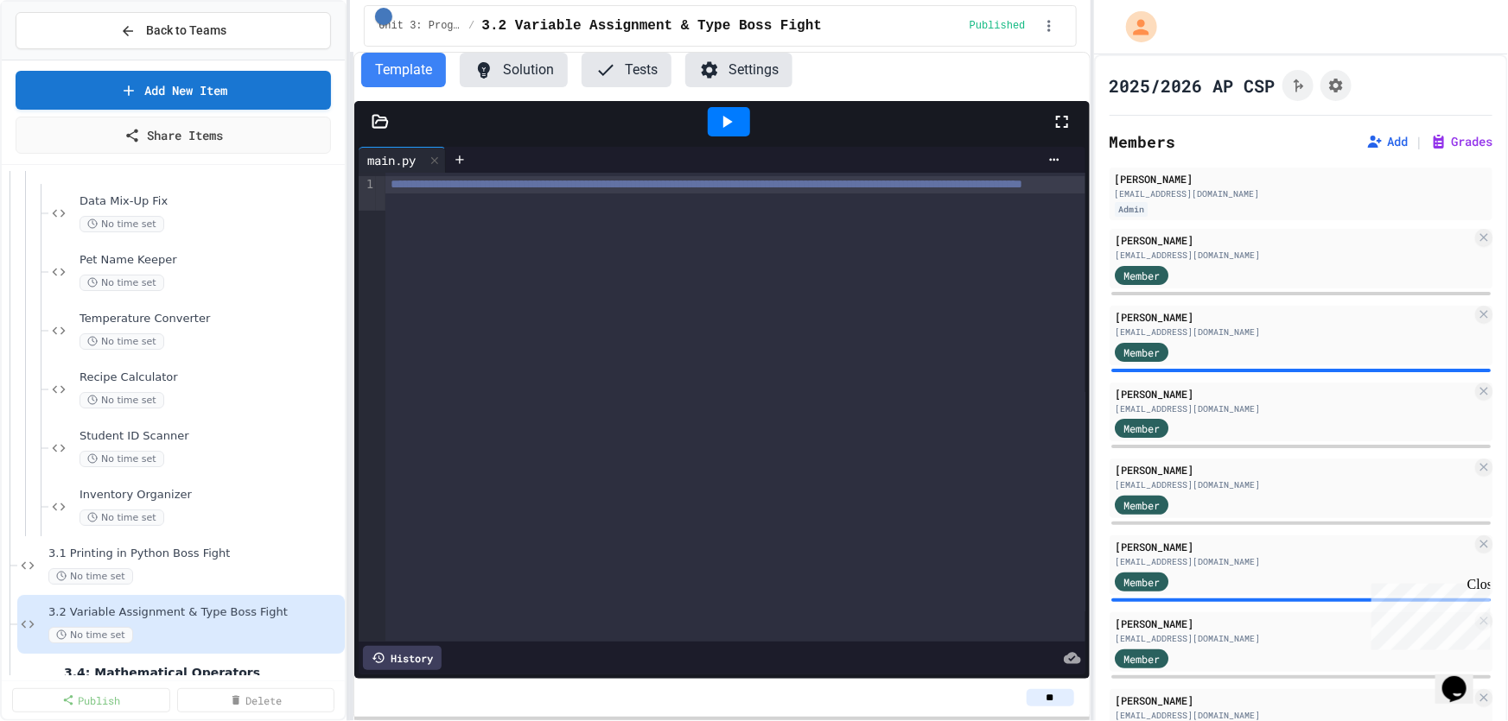
scroll to position [3297, 0]
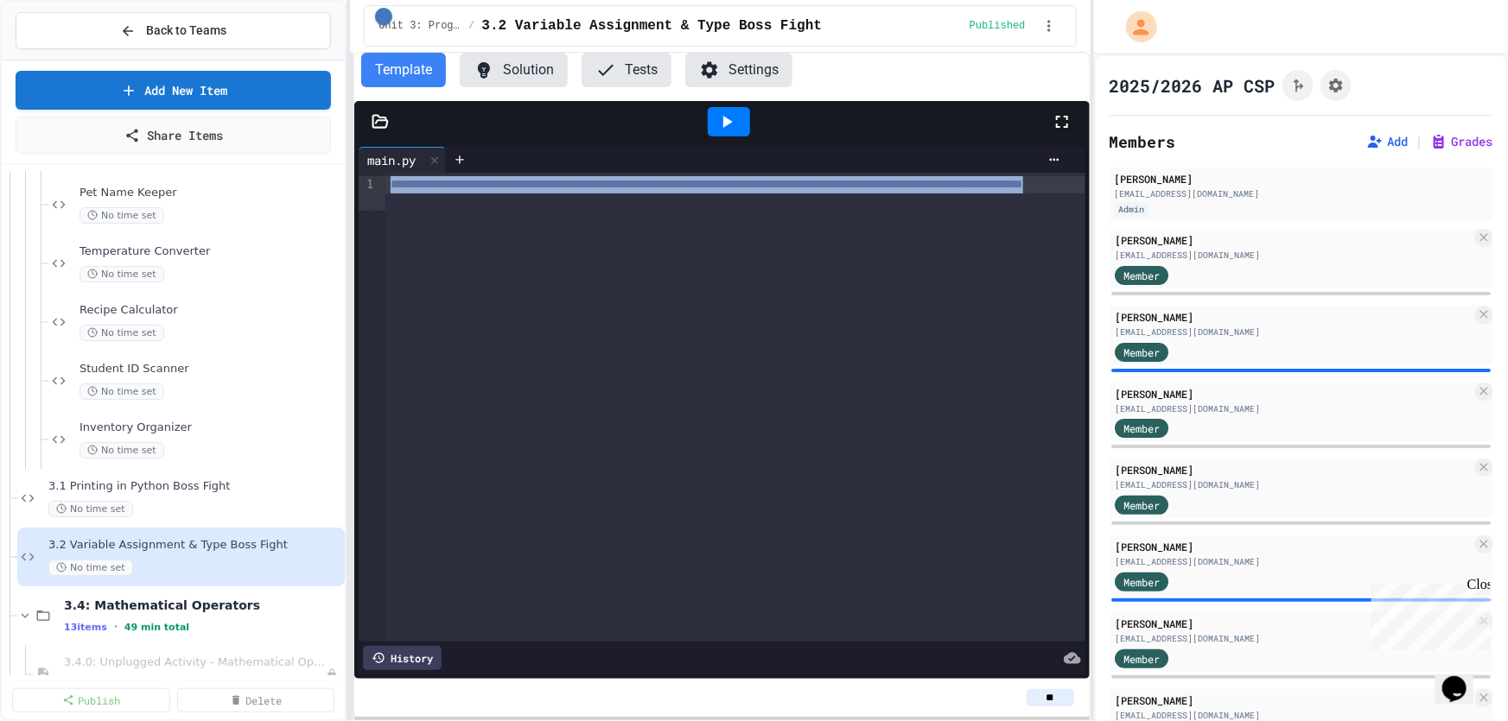
drag, startPoint x: 780, startPoint y: 208, endPoint x: 396, endPoint y: 165, distance: 386.9
click at [396, 165] on div "**********" at bounding box center [722, 411] width 726 height 528
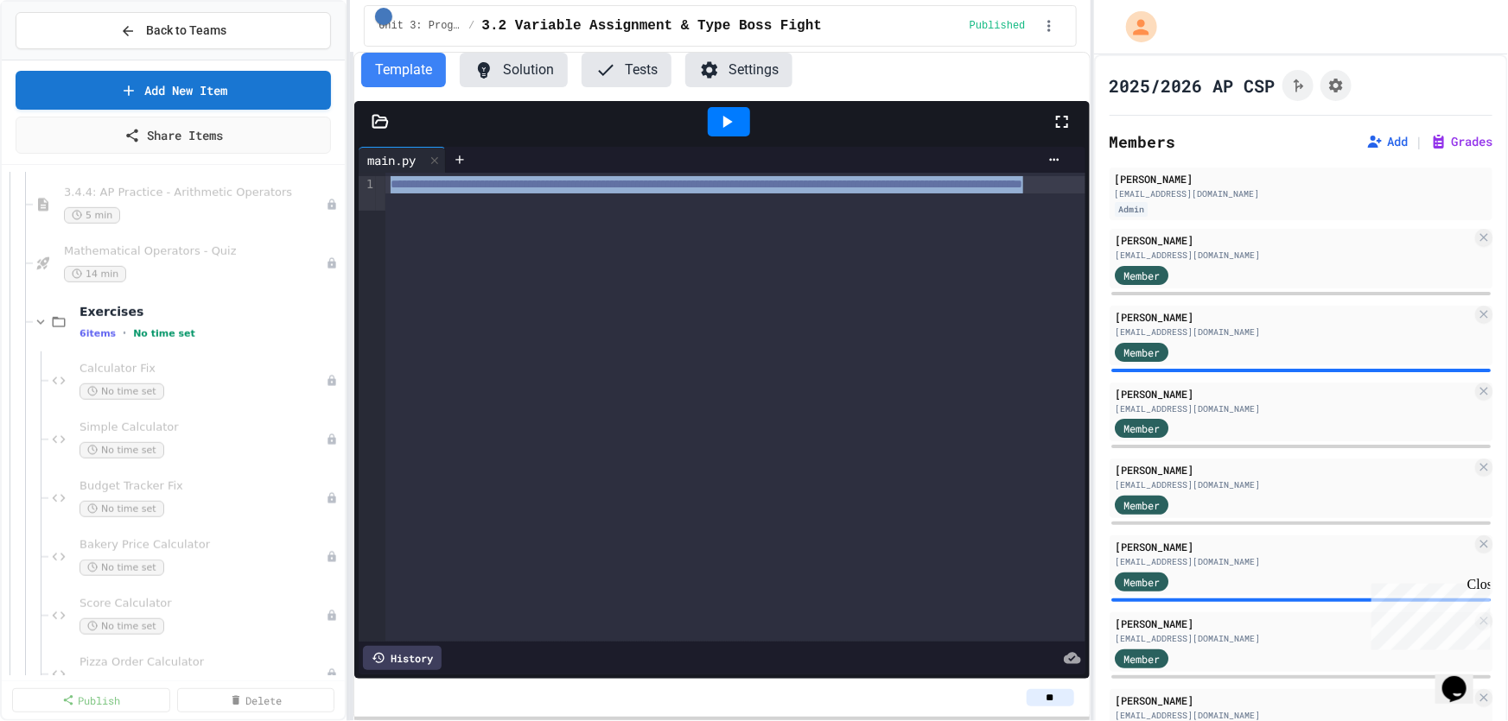
scroll to position [4004, 0]
click at [159, 240] on div "Mathematical Operators - Quiz 14 min" at bounding box center [189, 261] width 312 height 59
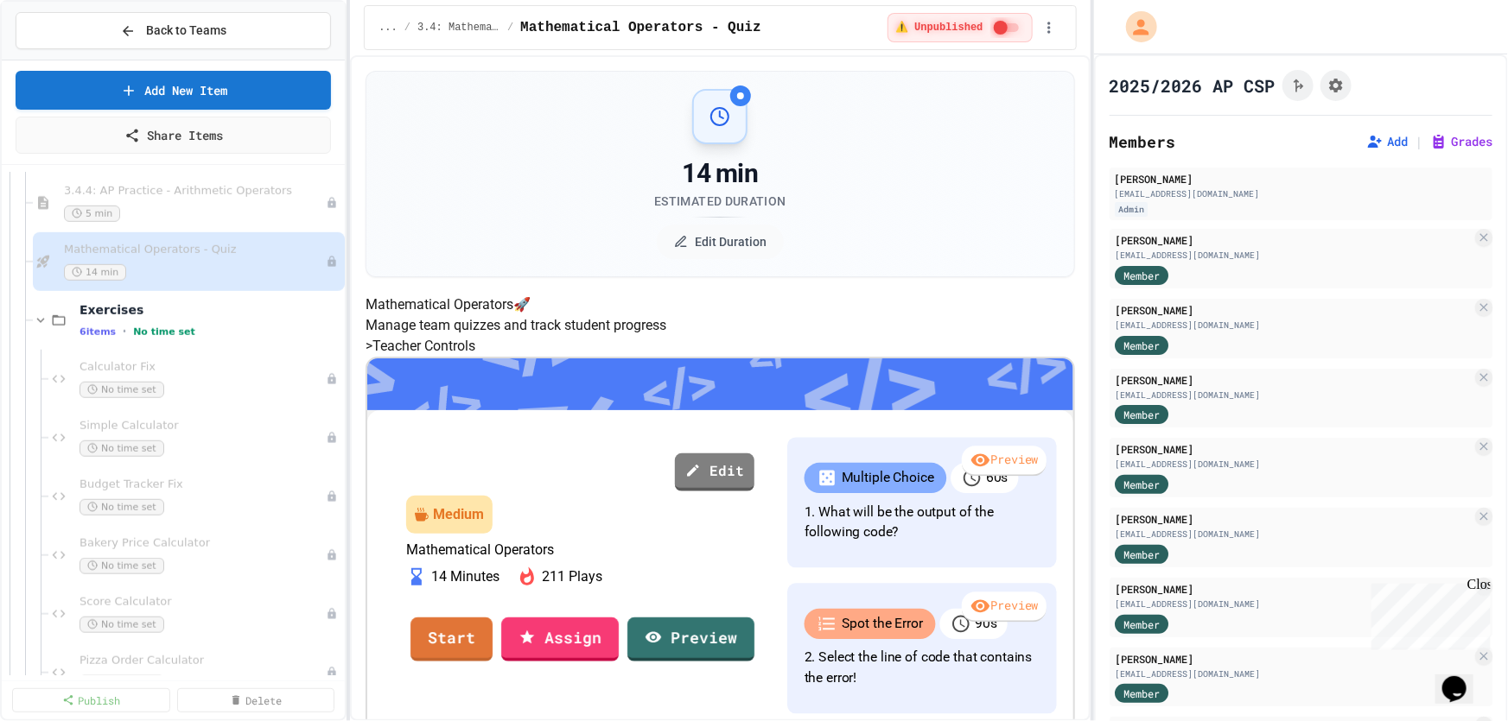
scroll to position [4318, 0]
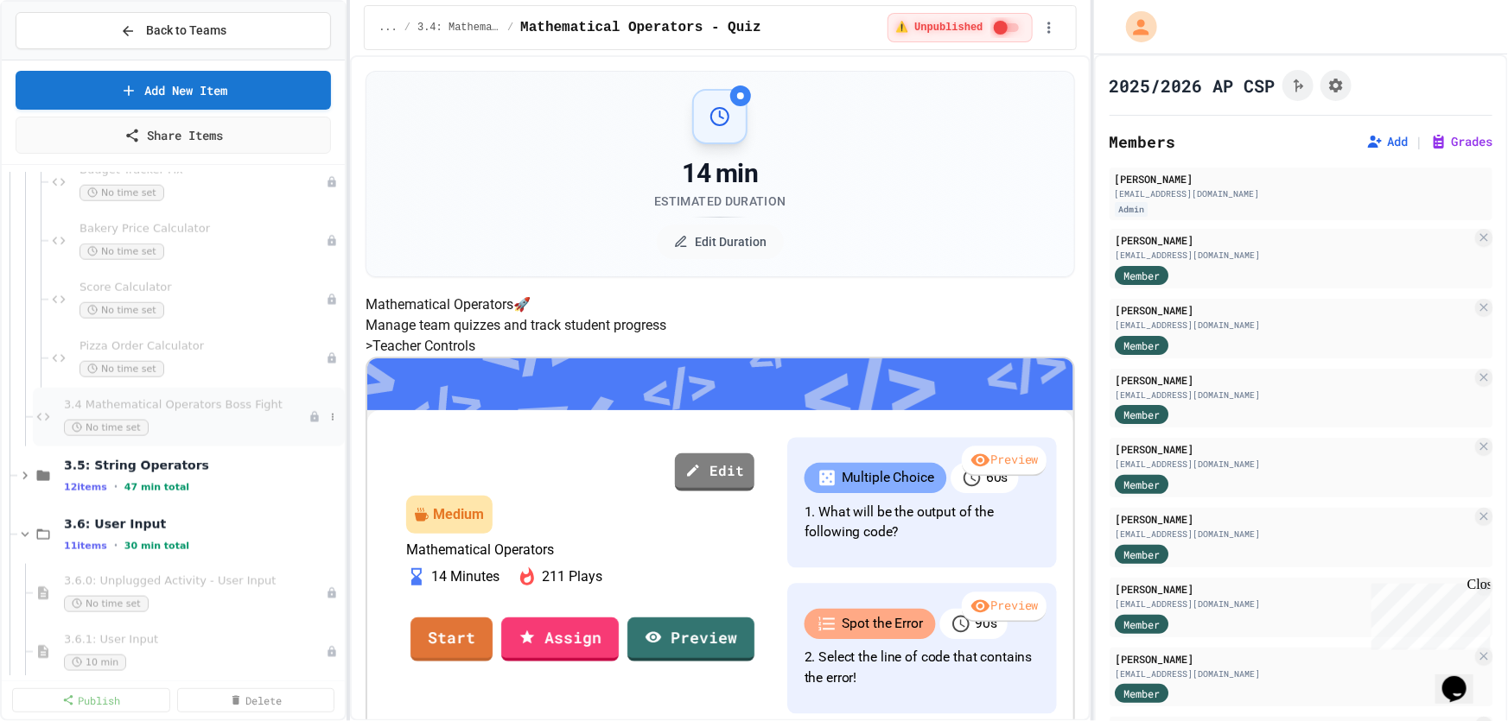
click at [138, 408] on span "3.4 Mathematical Operators Boss Fight" at bounding box center [186, 405] width 245 height 15
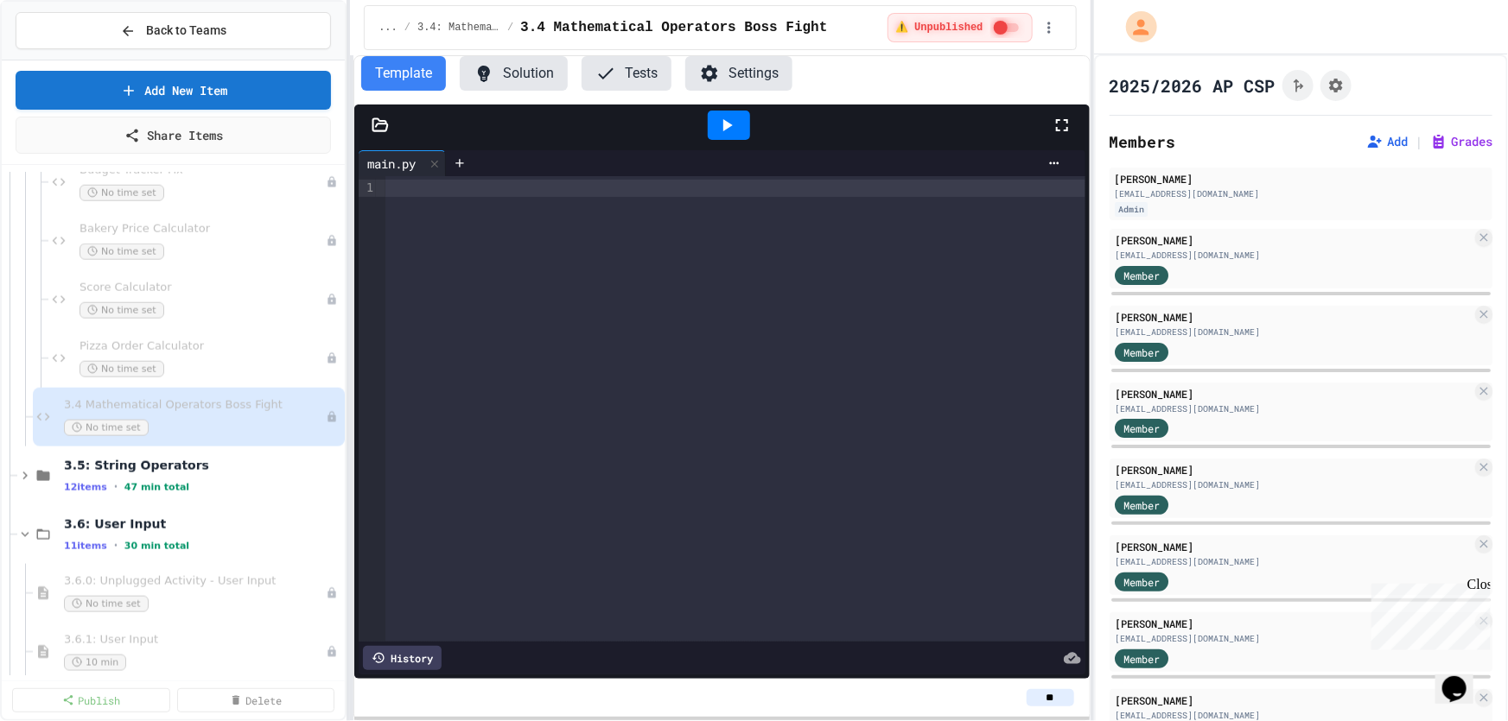
click at [538, 191] on div at bounding box center [735, 188] width 700 height 17
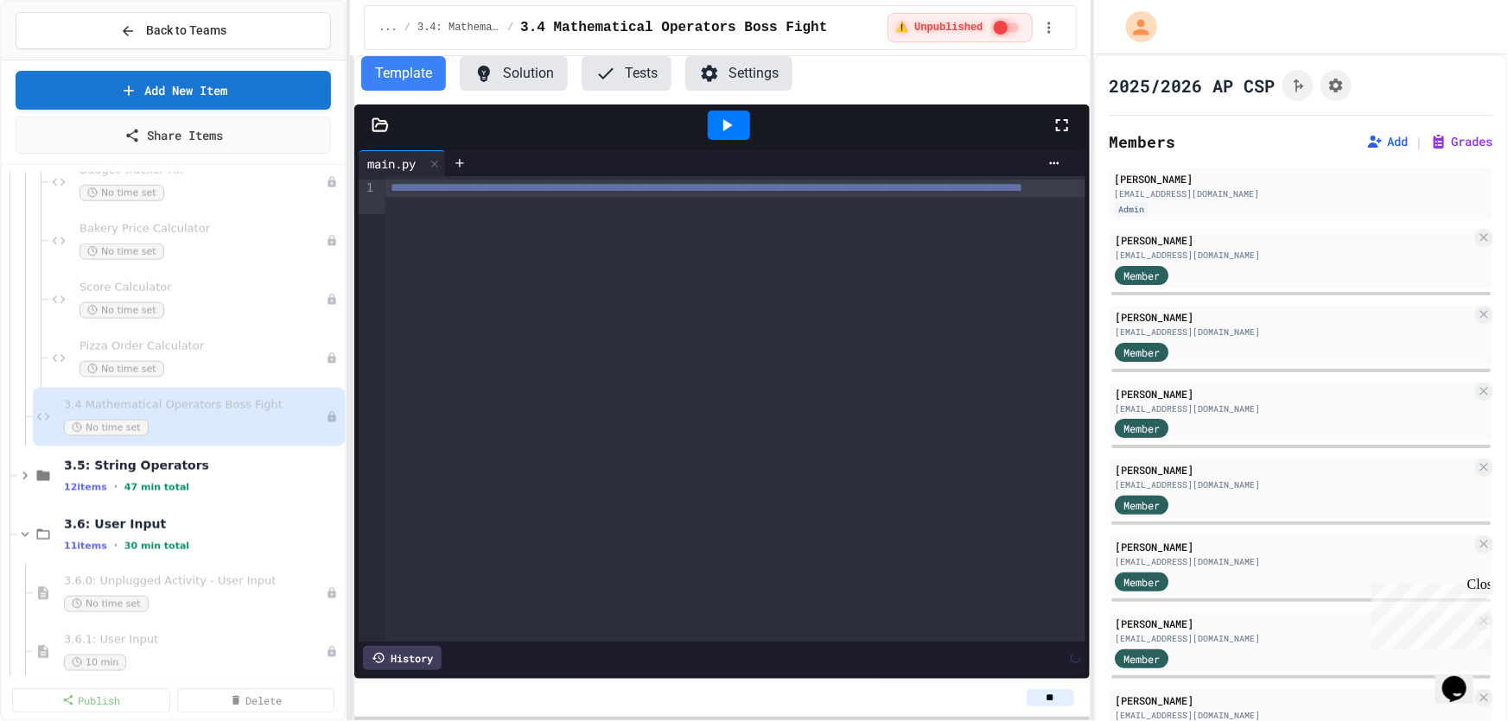
click at [595, 253] on div "**********" at bounding box center [735, 409] width 700 height 466
click at [1056, 23] on icon "button" at bounding box center [1048, 27] width 17 height 17
click at [1041, 29] on icon "button" at bounding box center [1048, 27] width 17 height 17
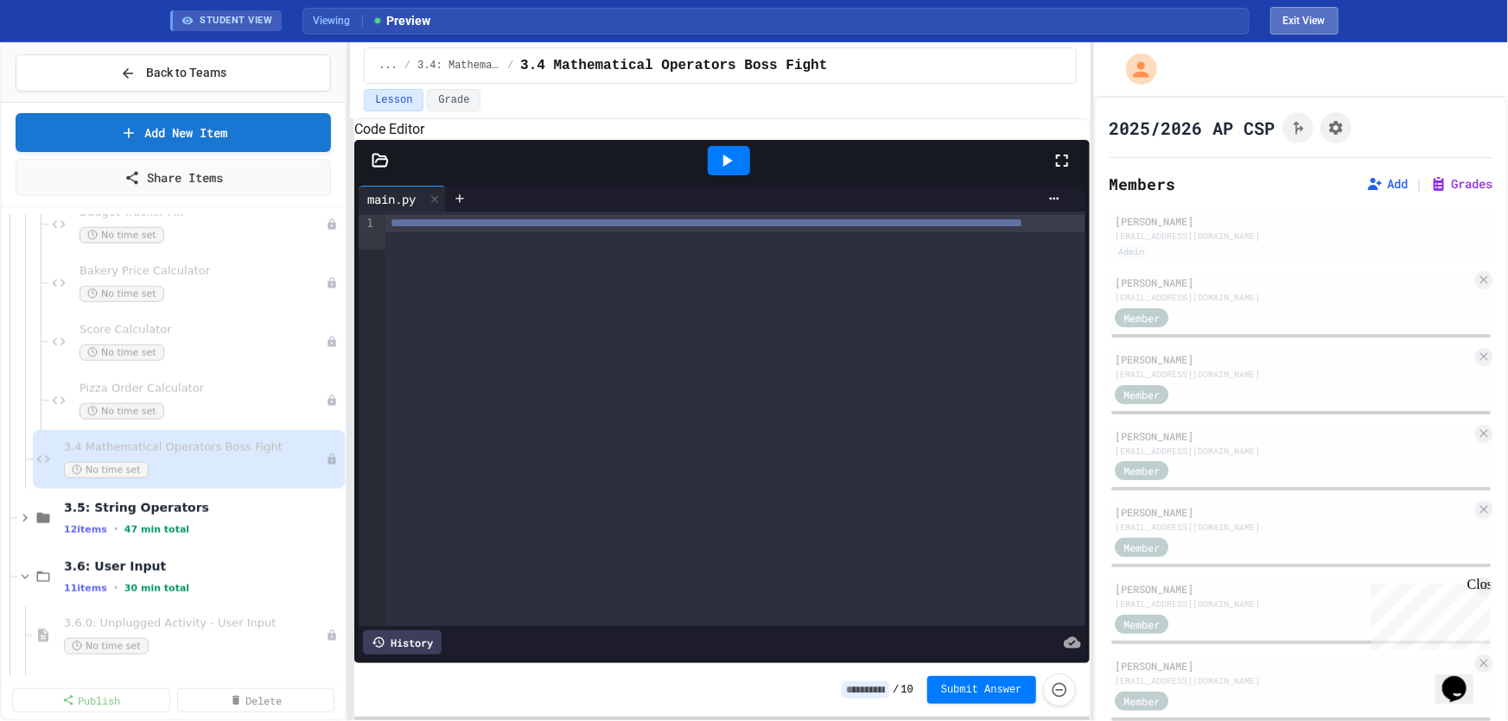
click at [1296, 22] on button "Exit View" at bounding box center [1304, 21] width 68 height 28
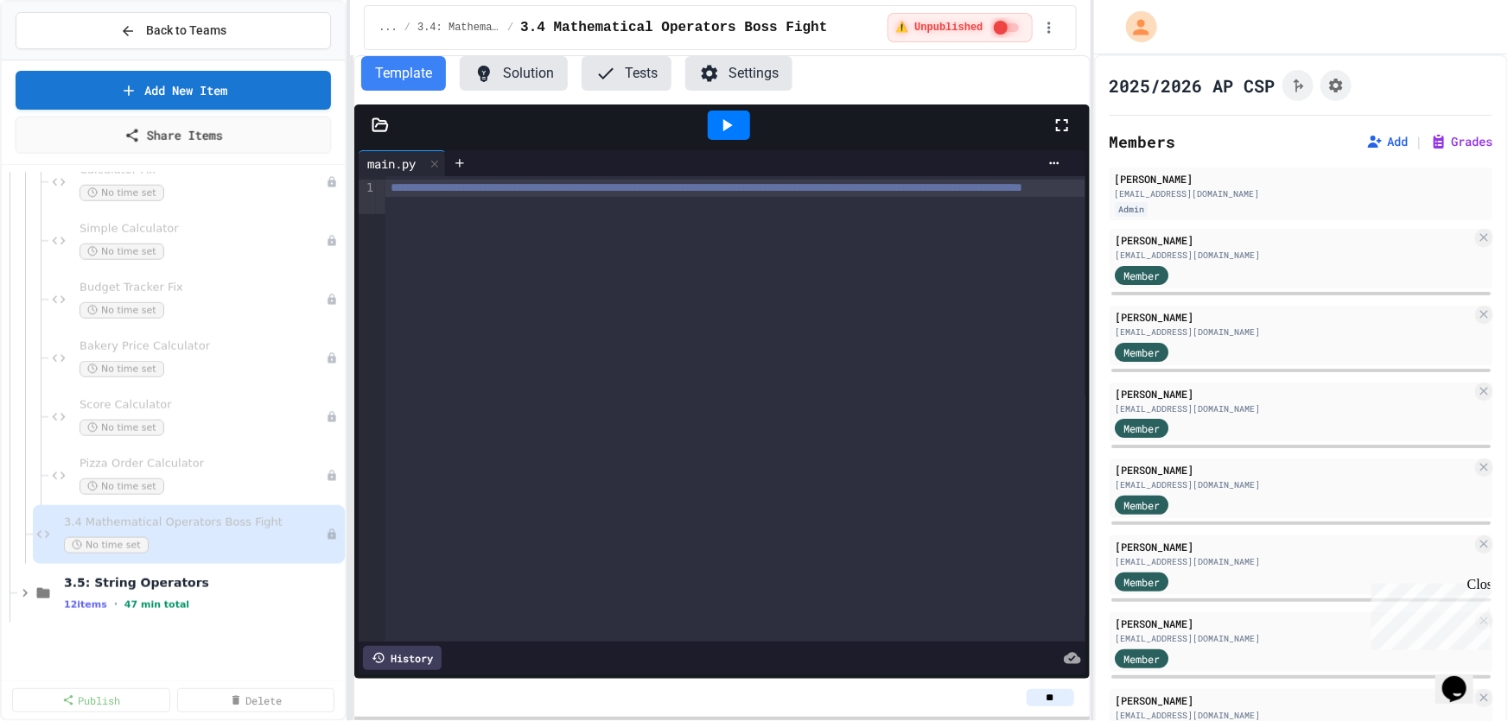
scroll to position [4083, 0]
